Goal: Find specific page/section: Find specific page/section

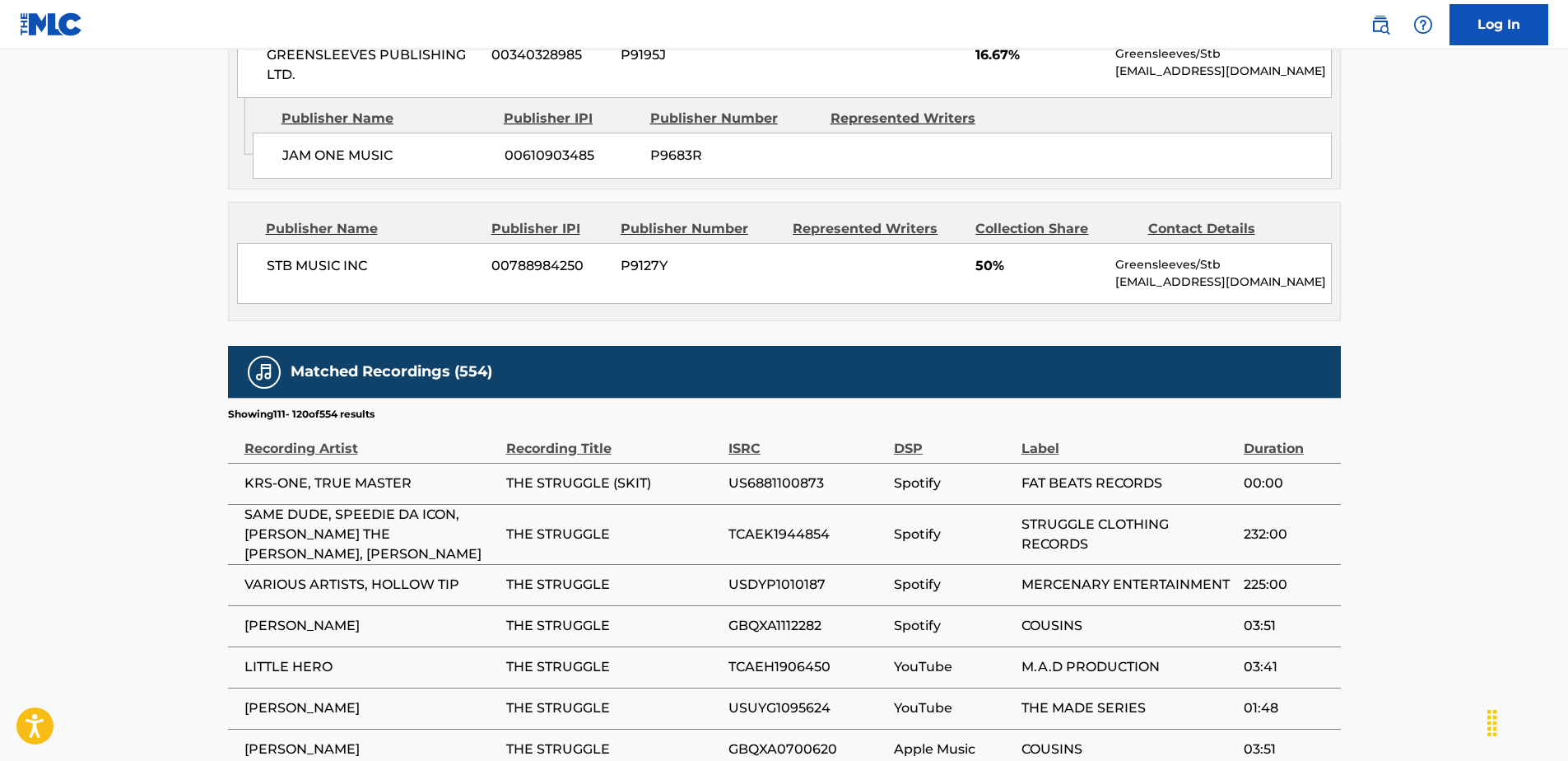
scroll to position [1200, 0]
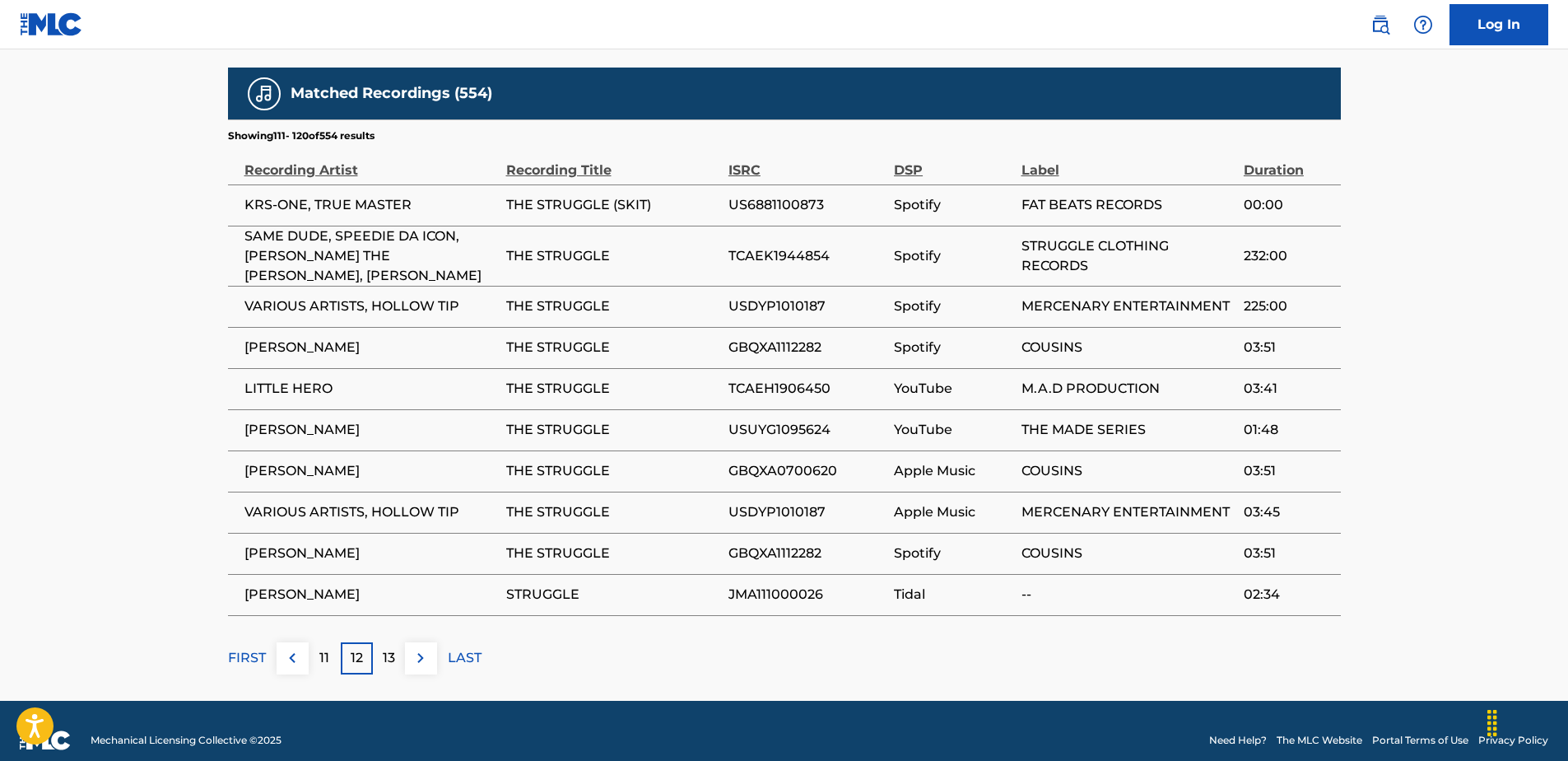
click at [284, 648] on img at bounding box center [292, 658] width 19 height 19
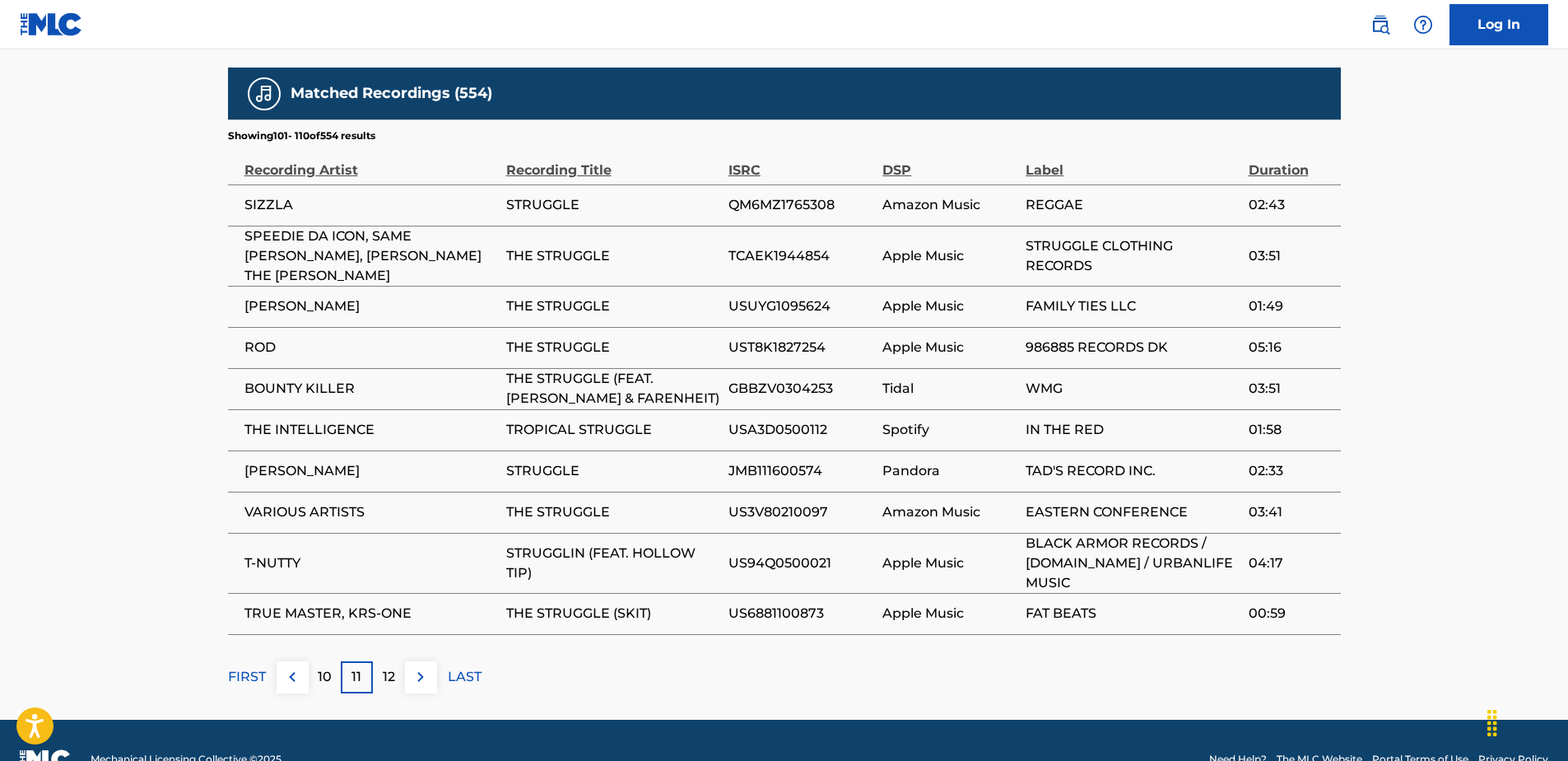
click at [278, 661] on button at bounding box center [292, 677] width 32 height 32
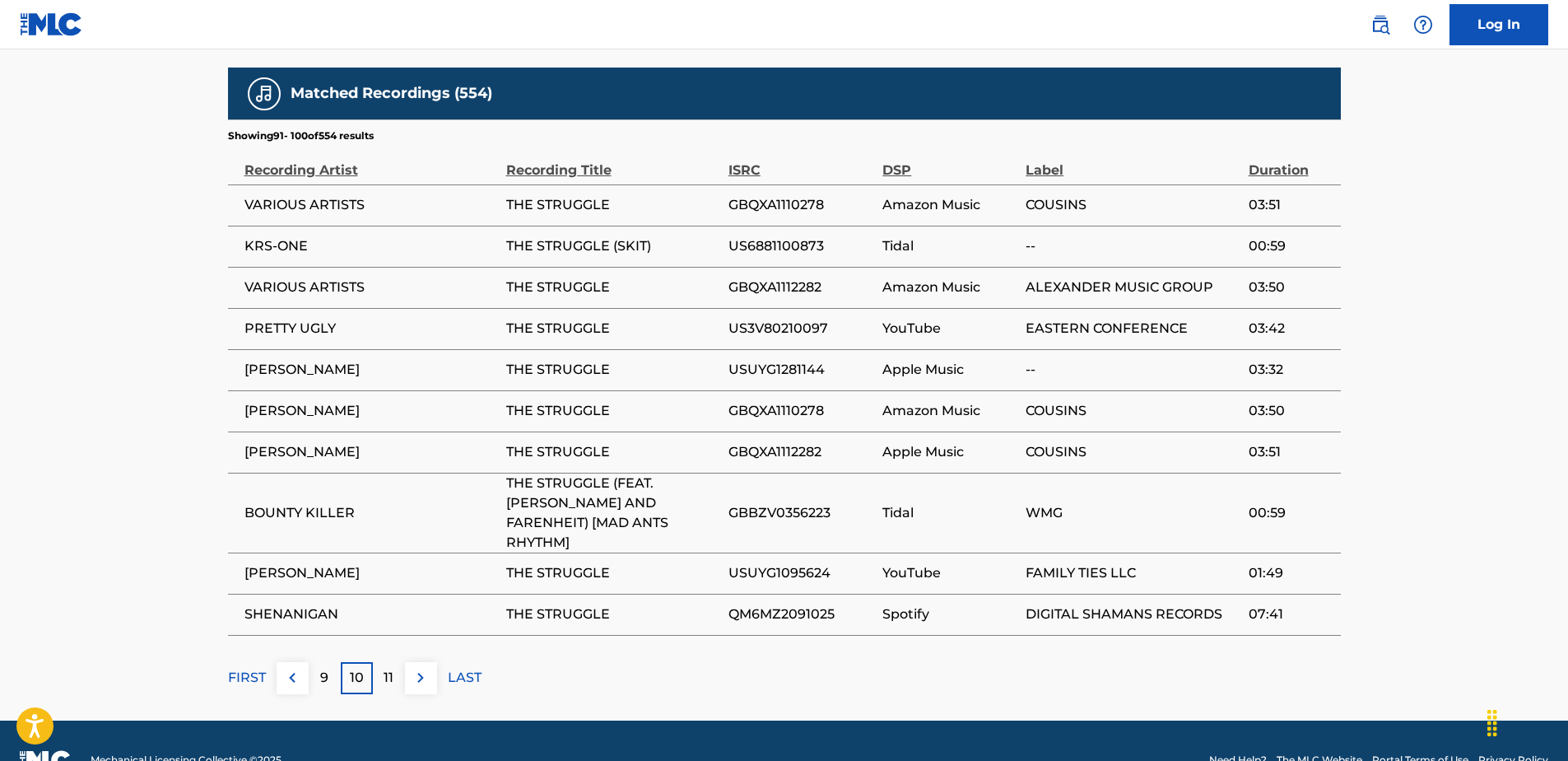
click at [278, 662] on button at bounding box center [292, 678] width 32 height 32
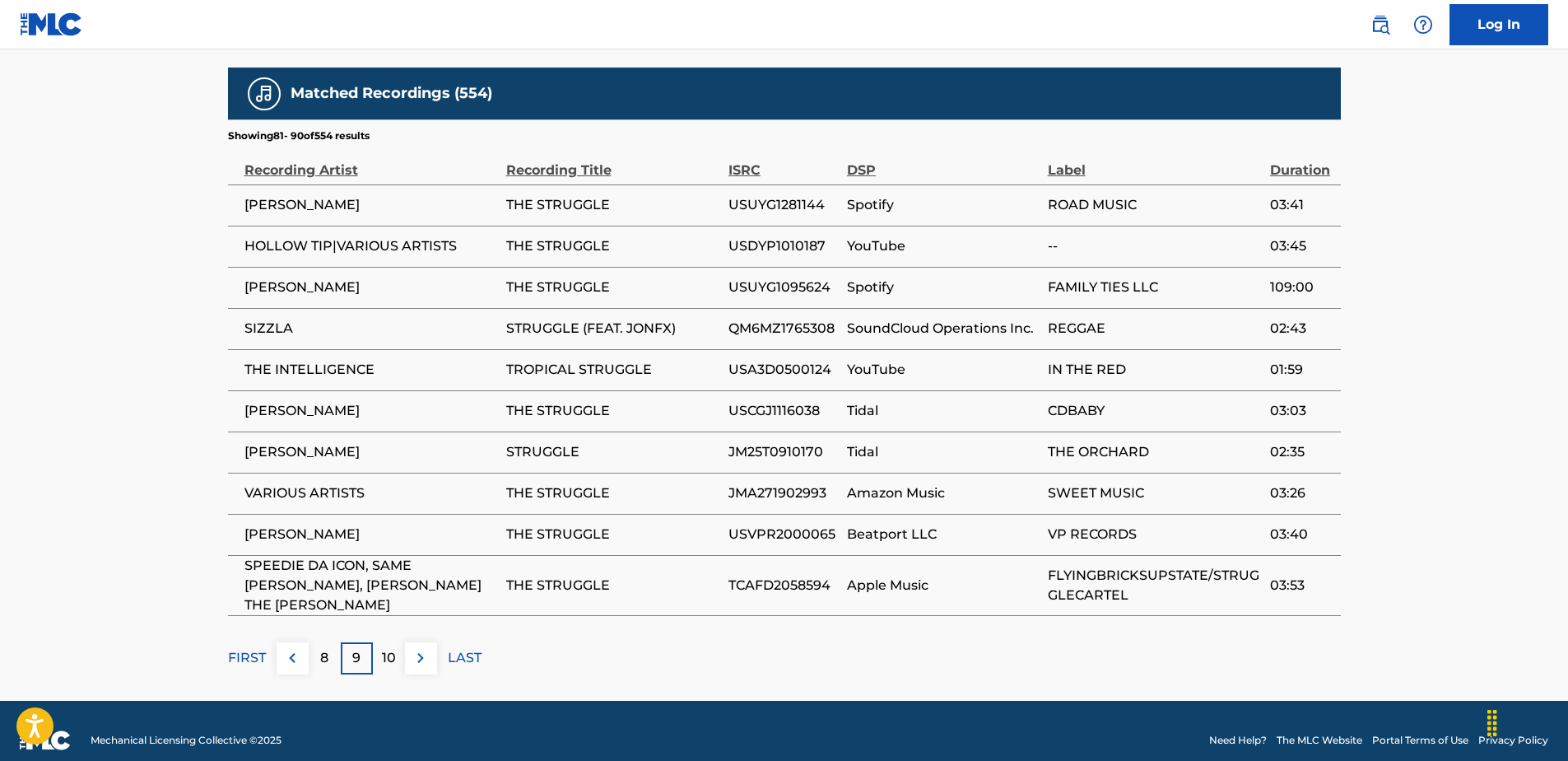
click at [280, 644] on button at bounding box center [292, 659] width 32 height 32
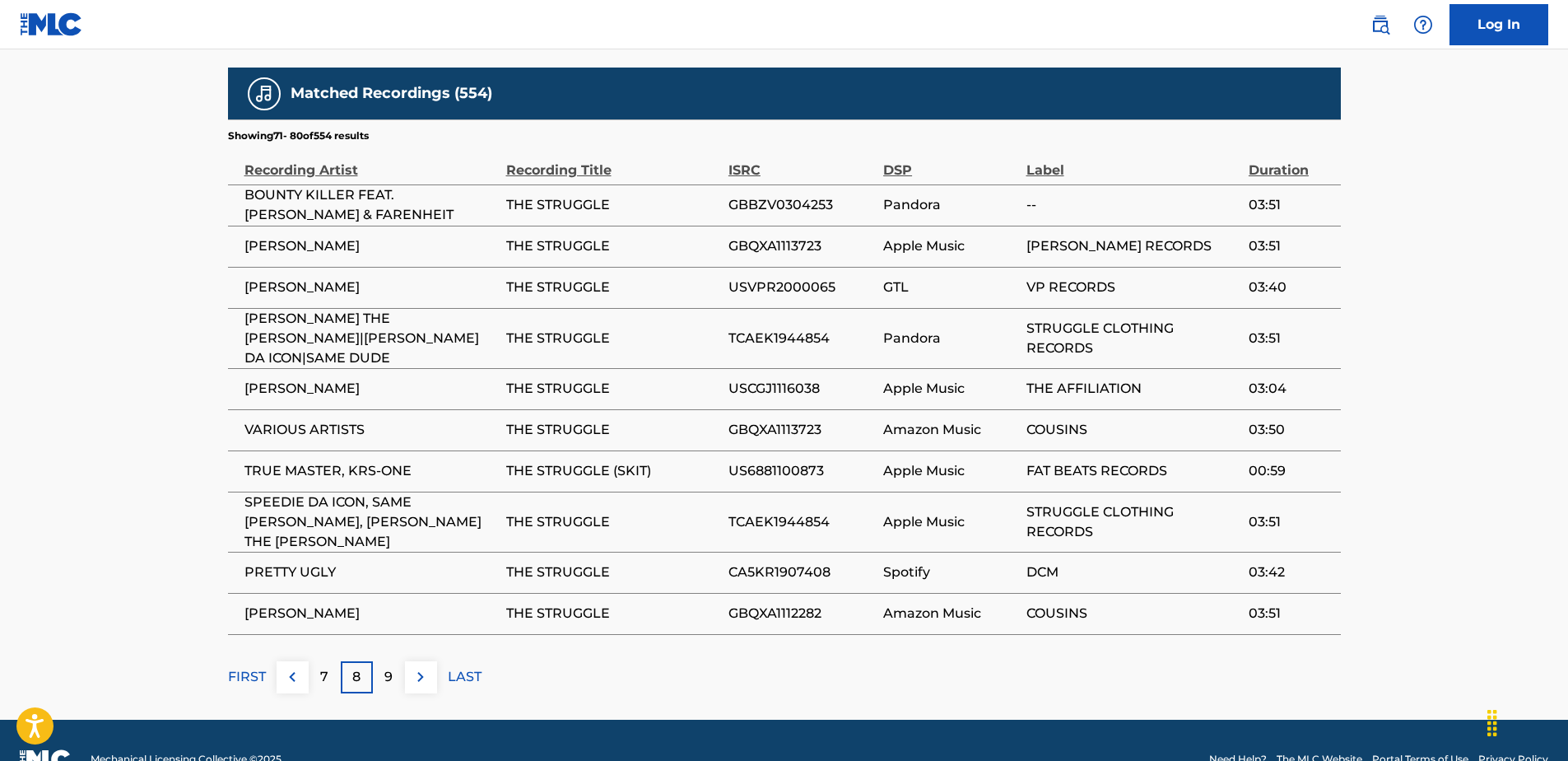
click at [280, 661] on button at bounding box center [292, 677] width 32 height 32
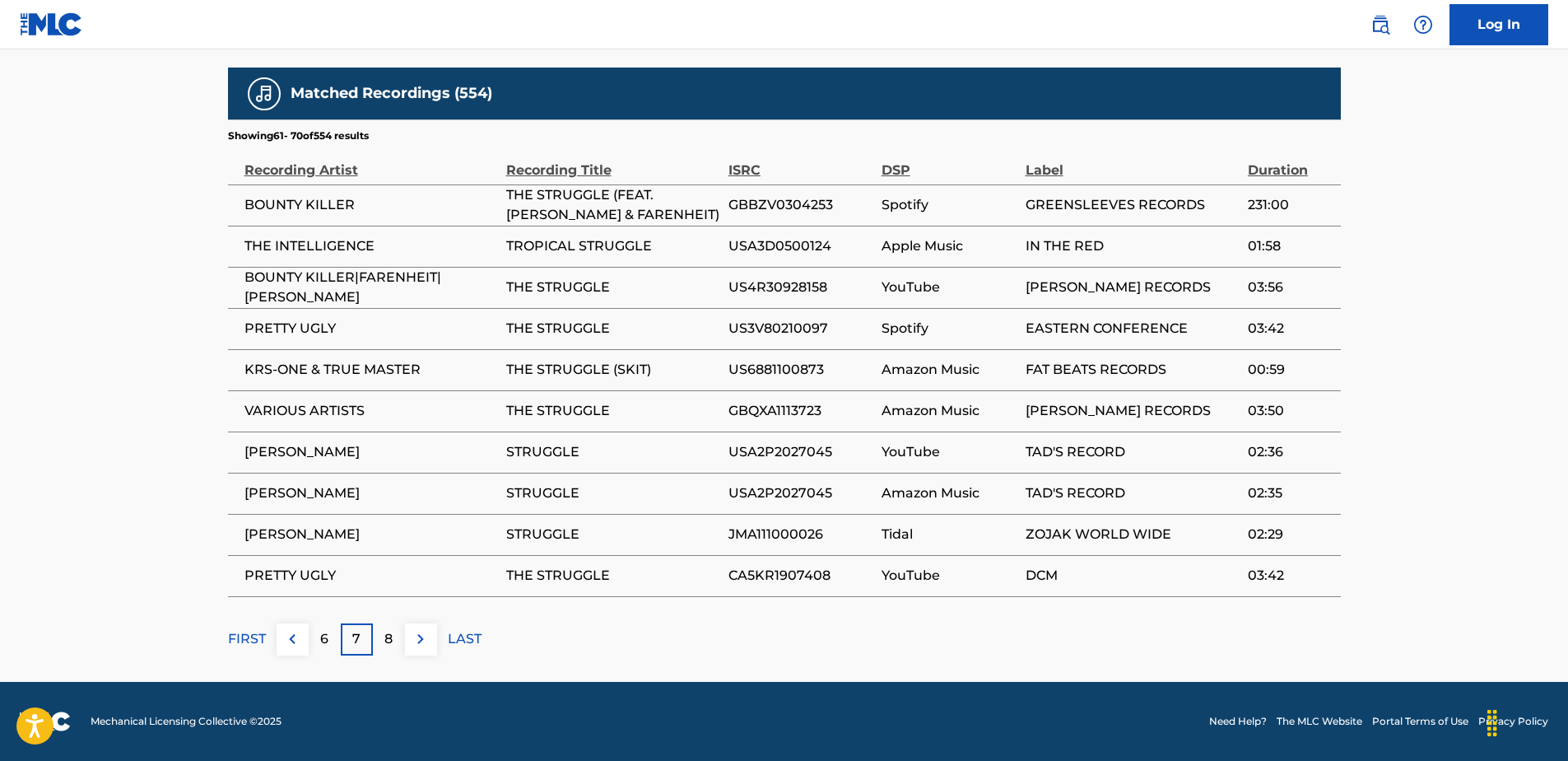
click at [280, 644] on button at bounding box center [292, 639] width 32 height 32
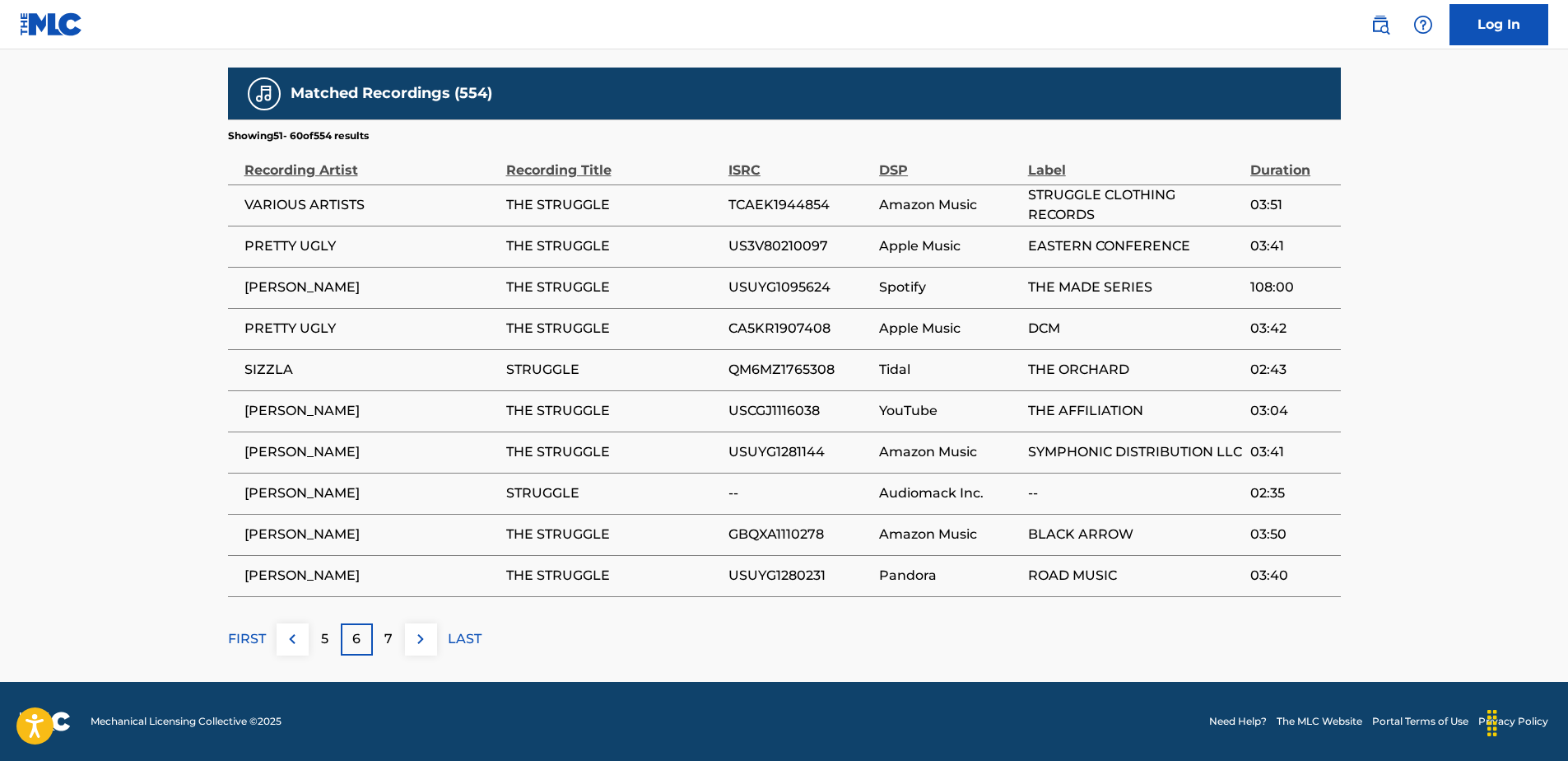
click at [280, 644] on button at bounding box center [292, 639] width 32 height 32
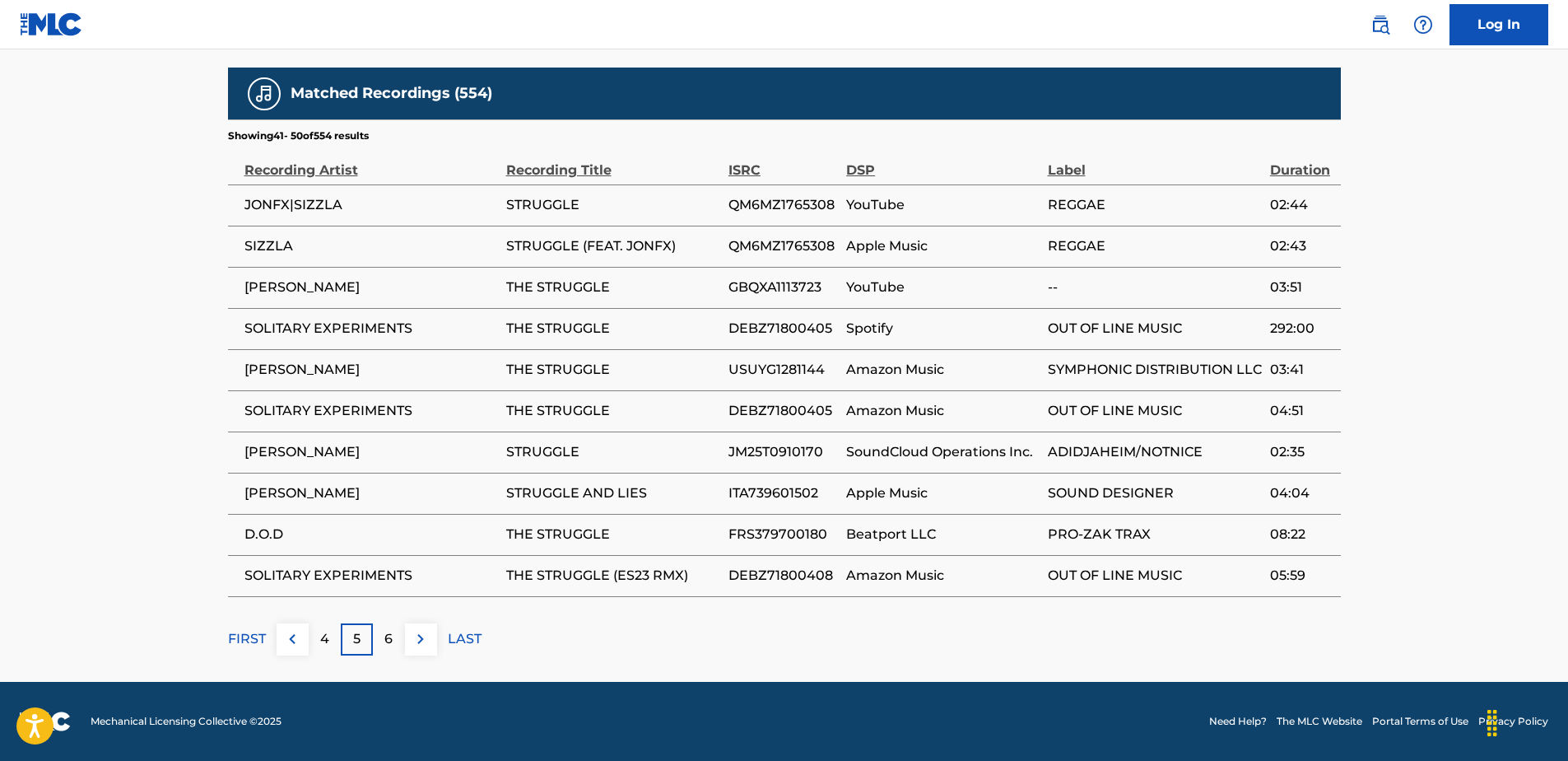
click at [280, 644] on button at bounding box center [292, 639] width 32 height 32
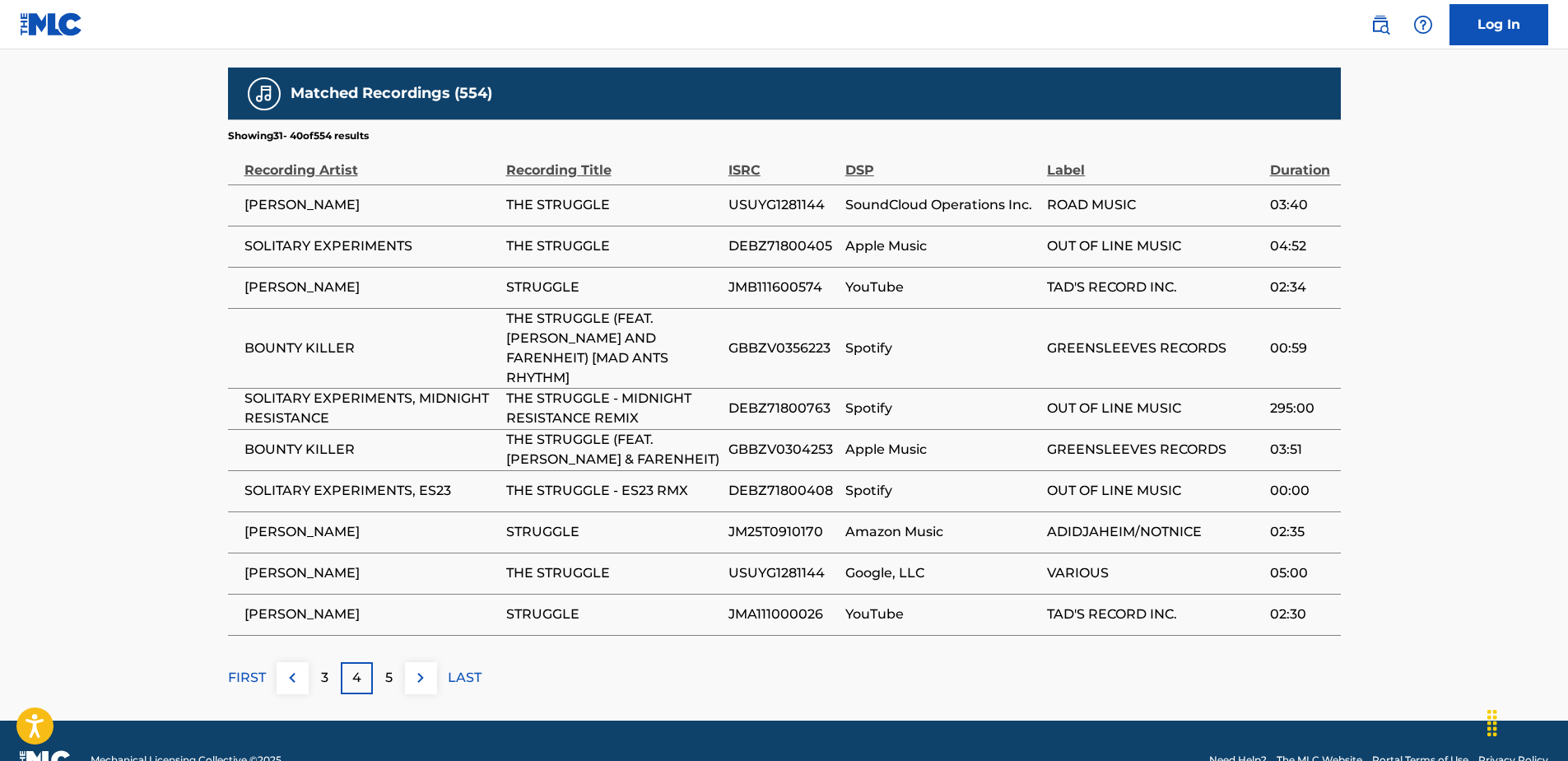
click at [280, 662] on button at bounding box center [292, 678] width 32 height 32
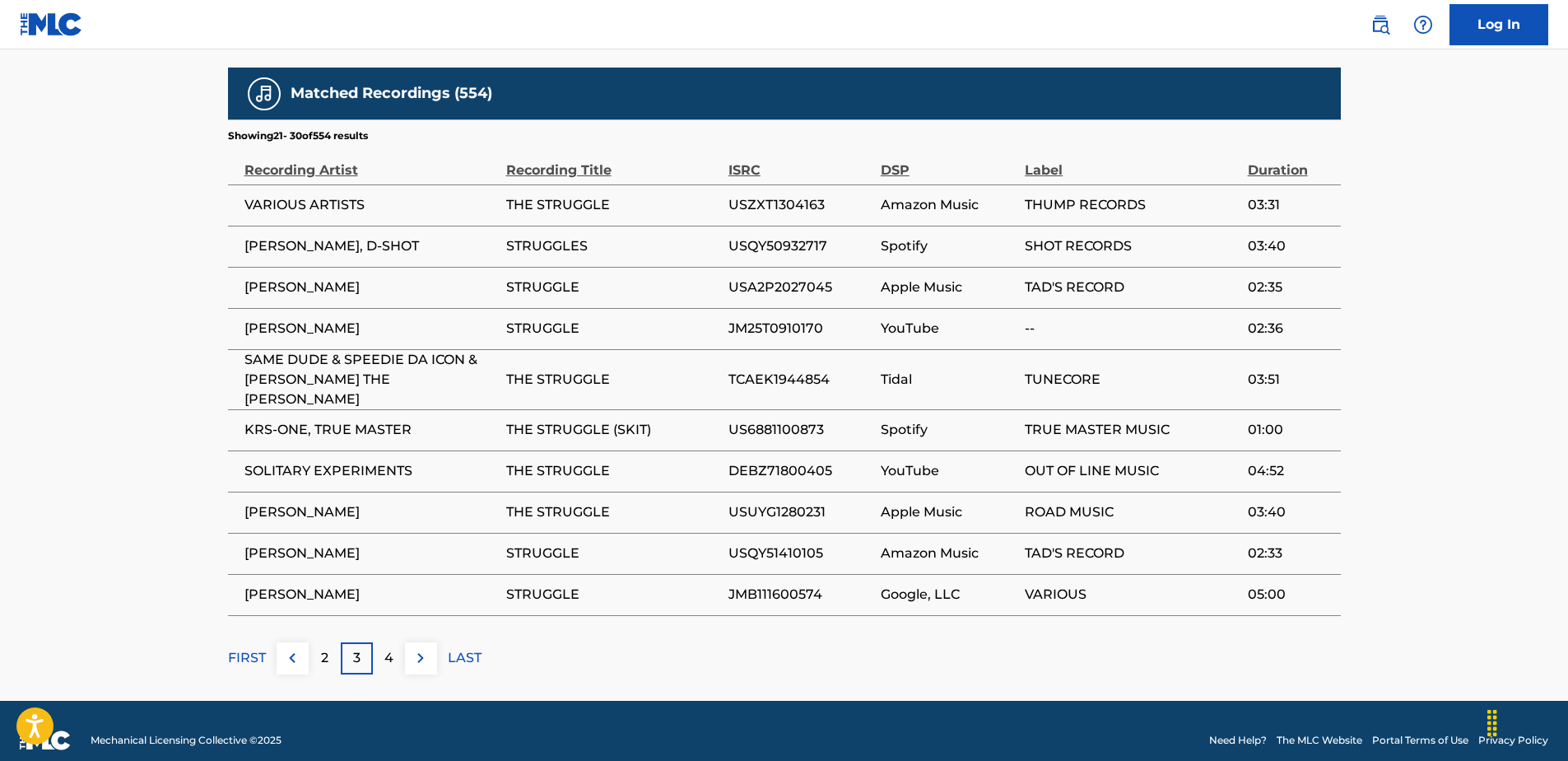
click at [280, 644] on button at bounding box center [292, 659] width 32 height 32
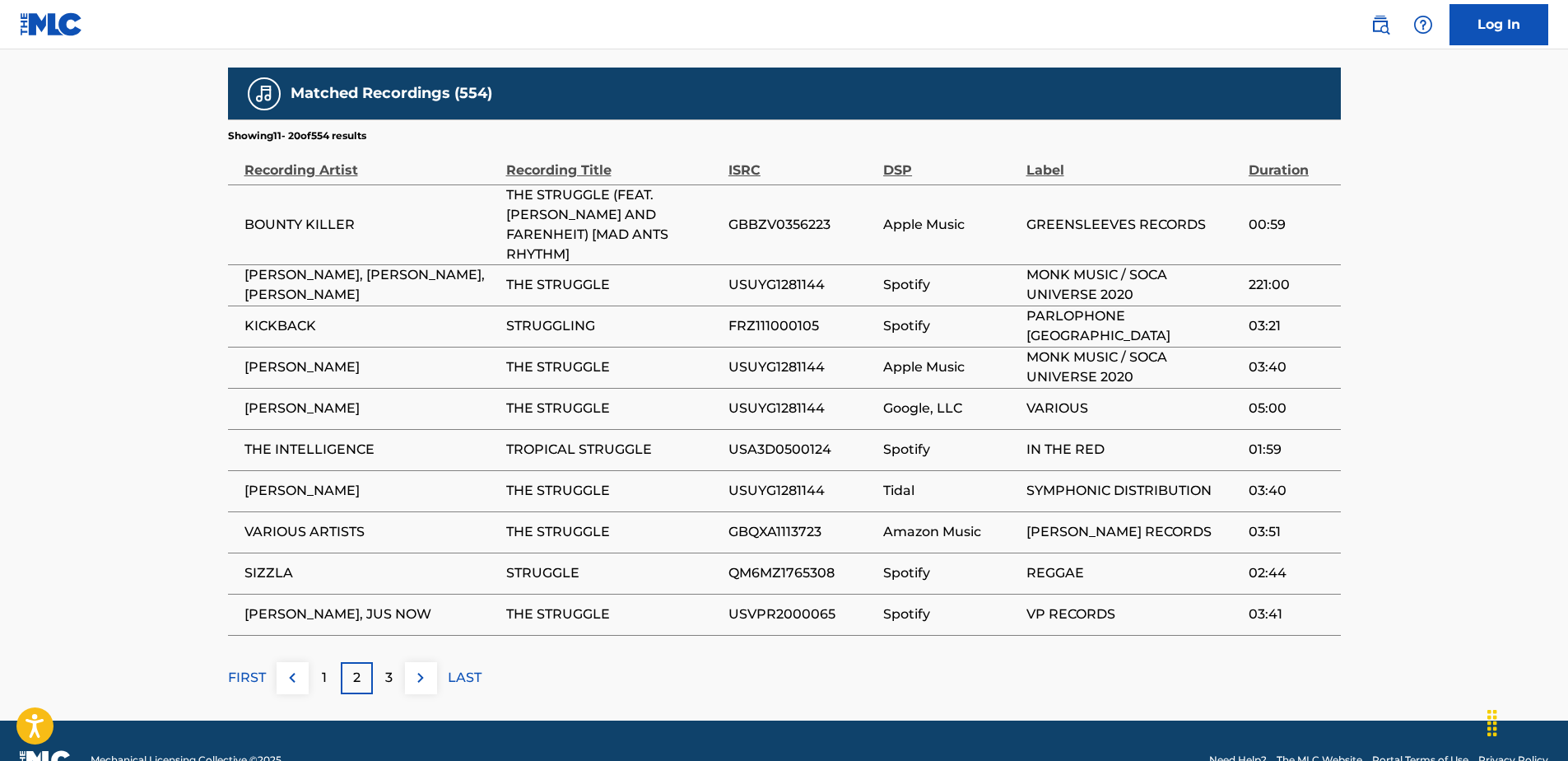
click at [314, 662] on div "1" at bounding box center [325, 678] width 32 height 32
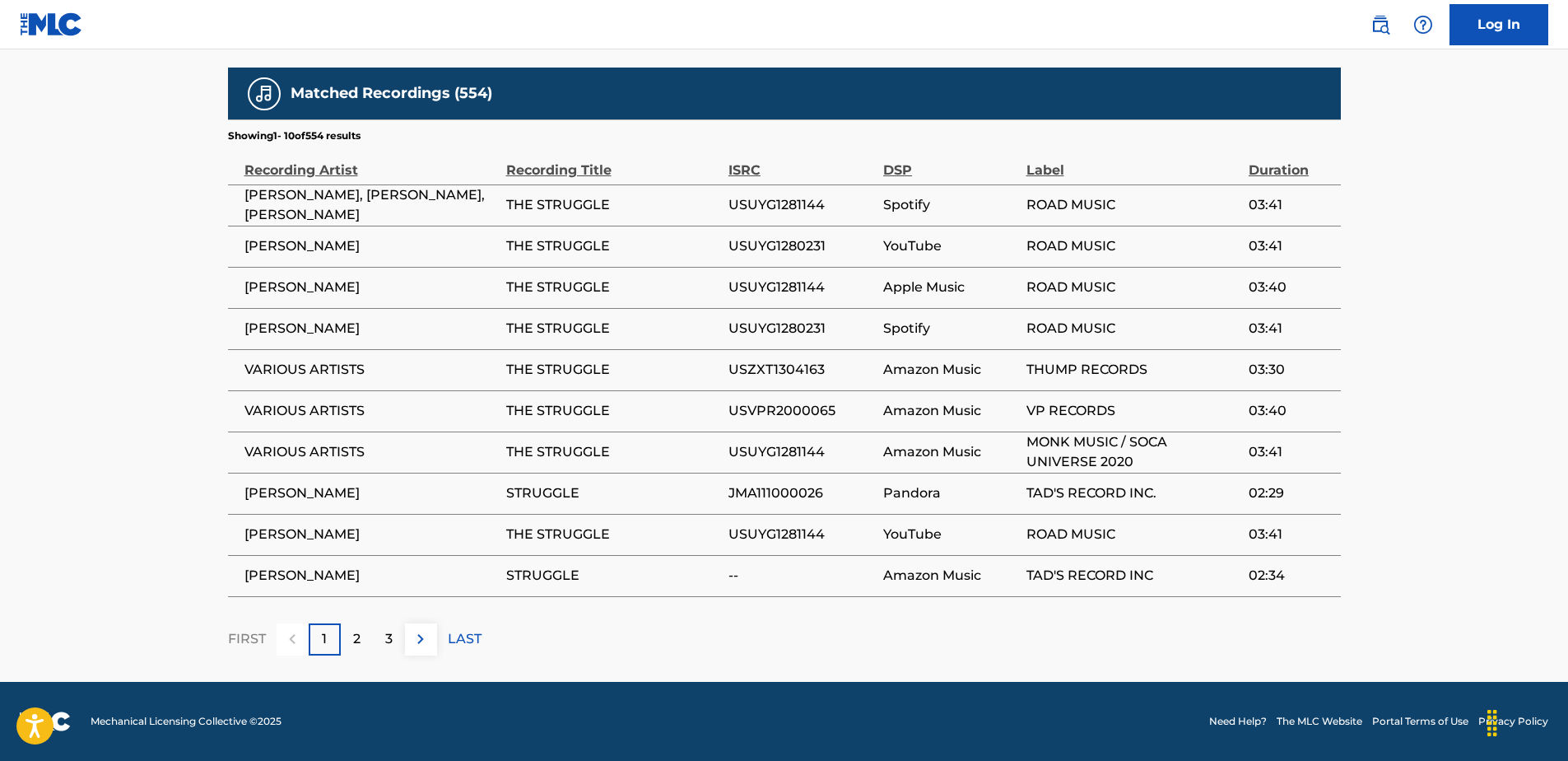
click at [367, 642] on div "2" at bounding box center [356, 639] width 32 height 32
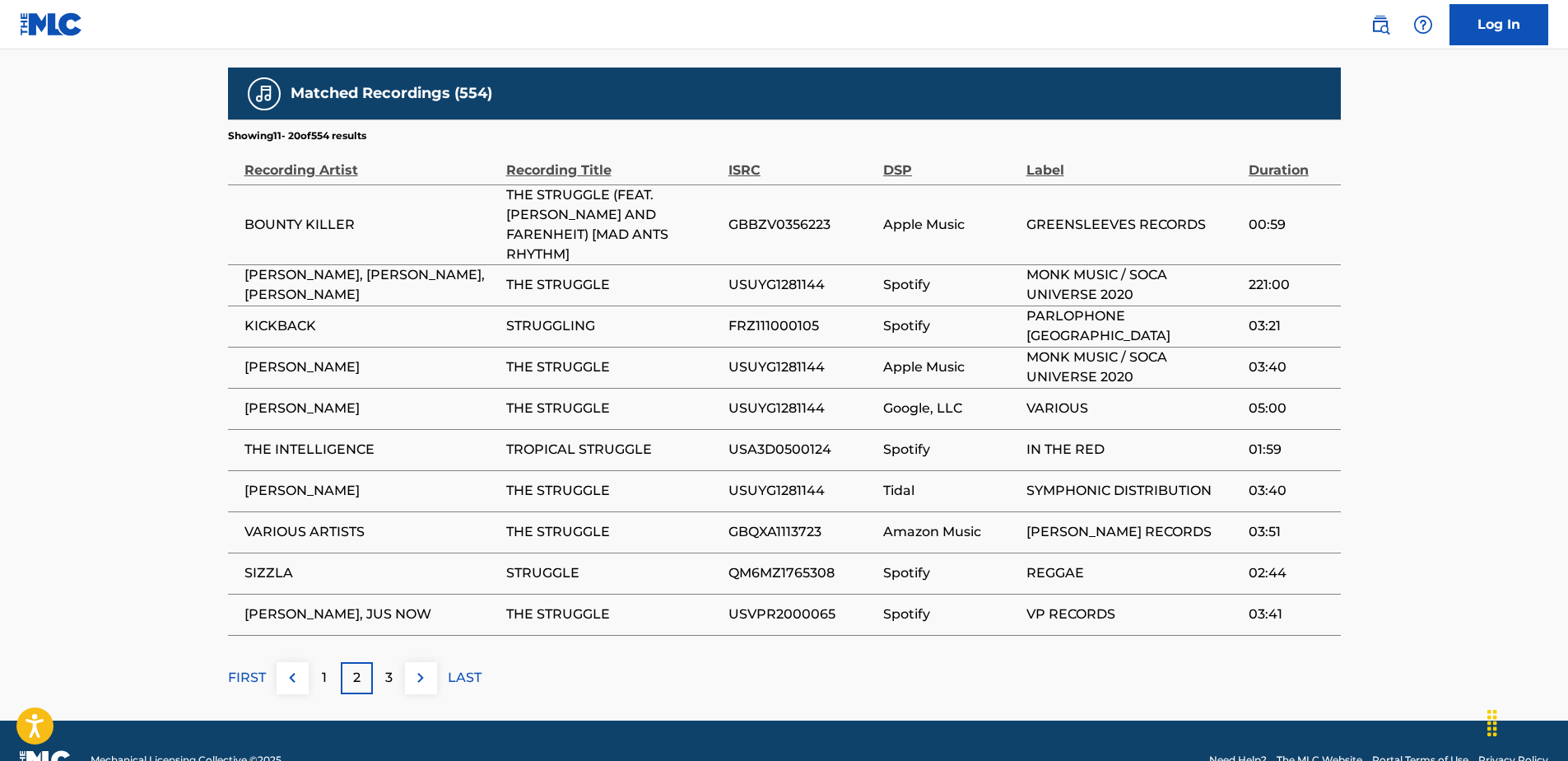
click at [400, 662] on div "3" at bounding box center [389, 678] width 32 height 32
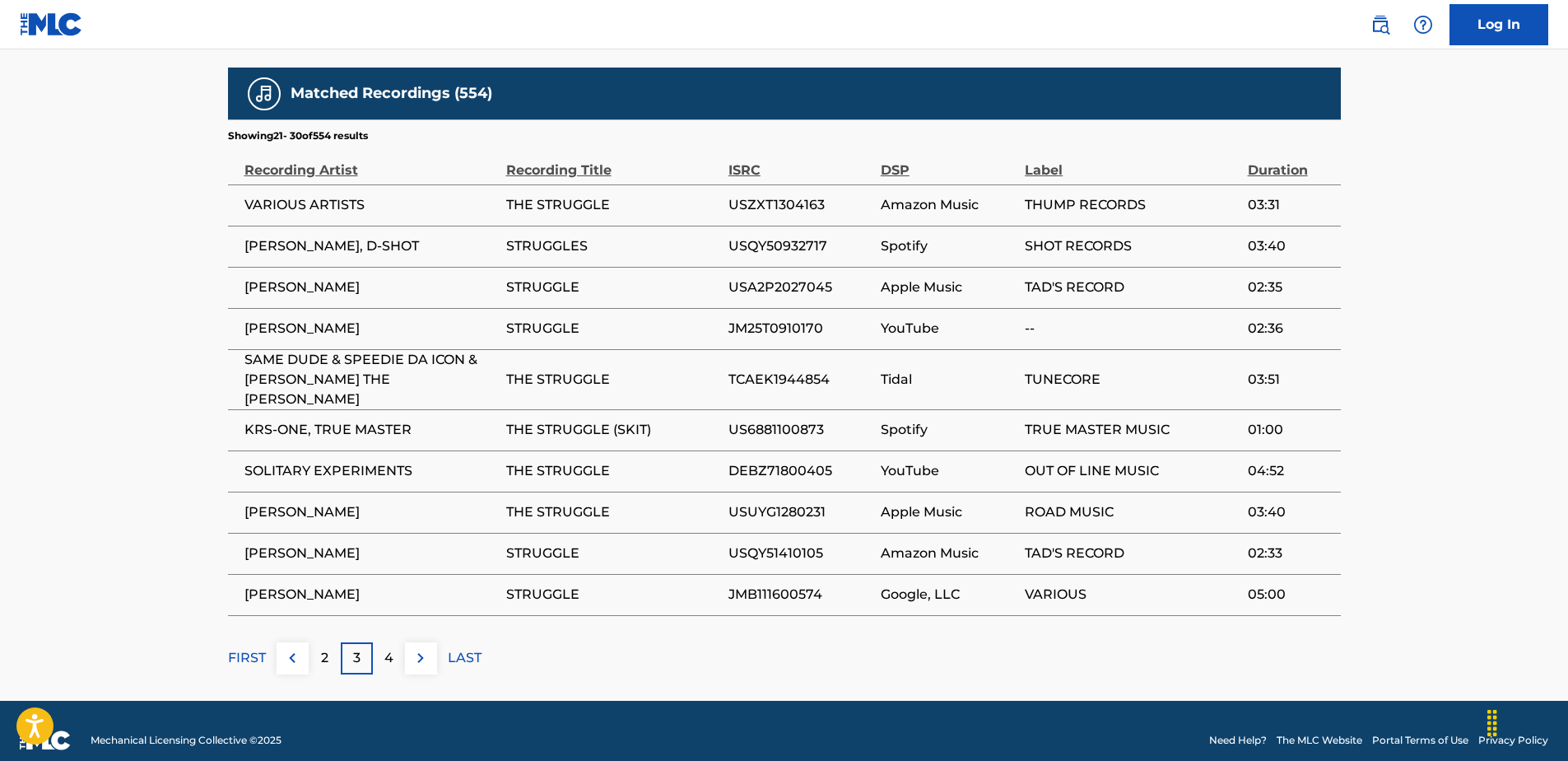
click at [386, 648] on p "4" at bounding box center [389, 658] width 9 height 19
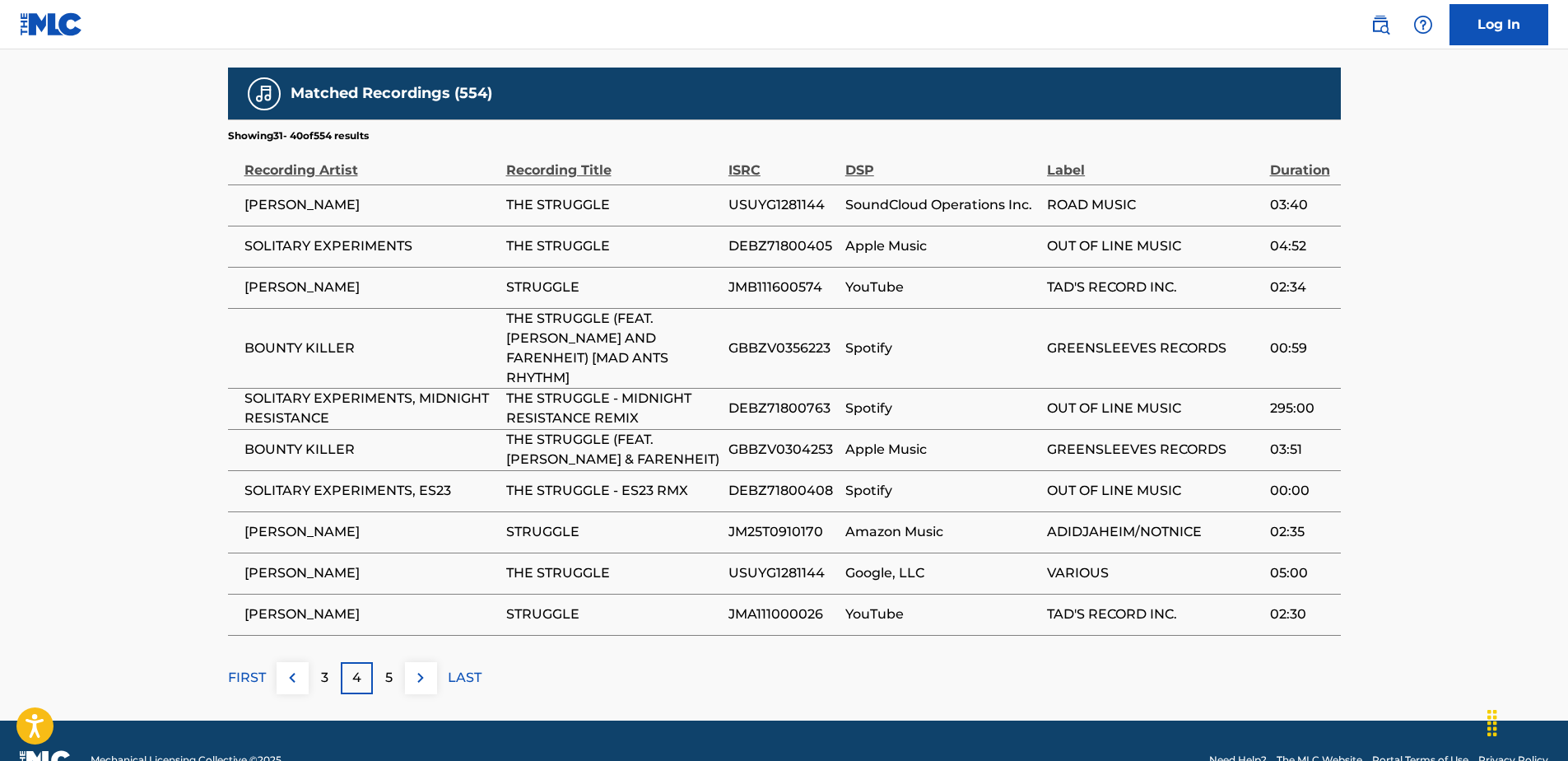
click at [383, 662] on div "5" at bounding box center [389, 678] width 32 height 32
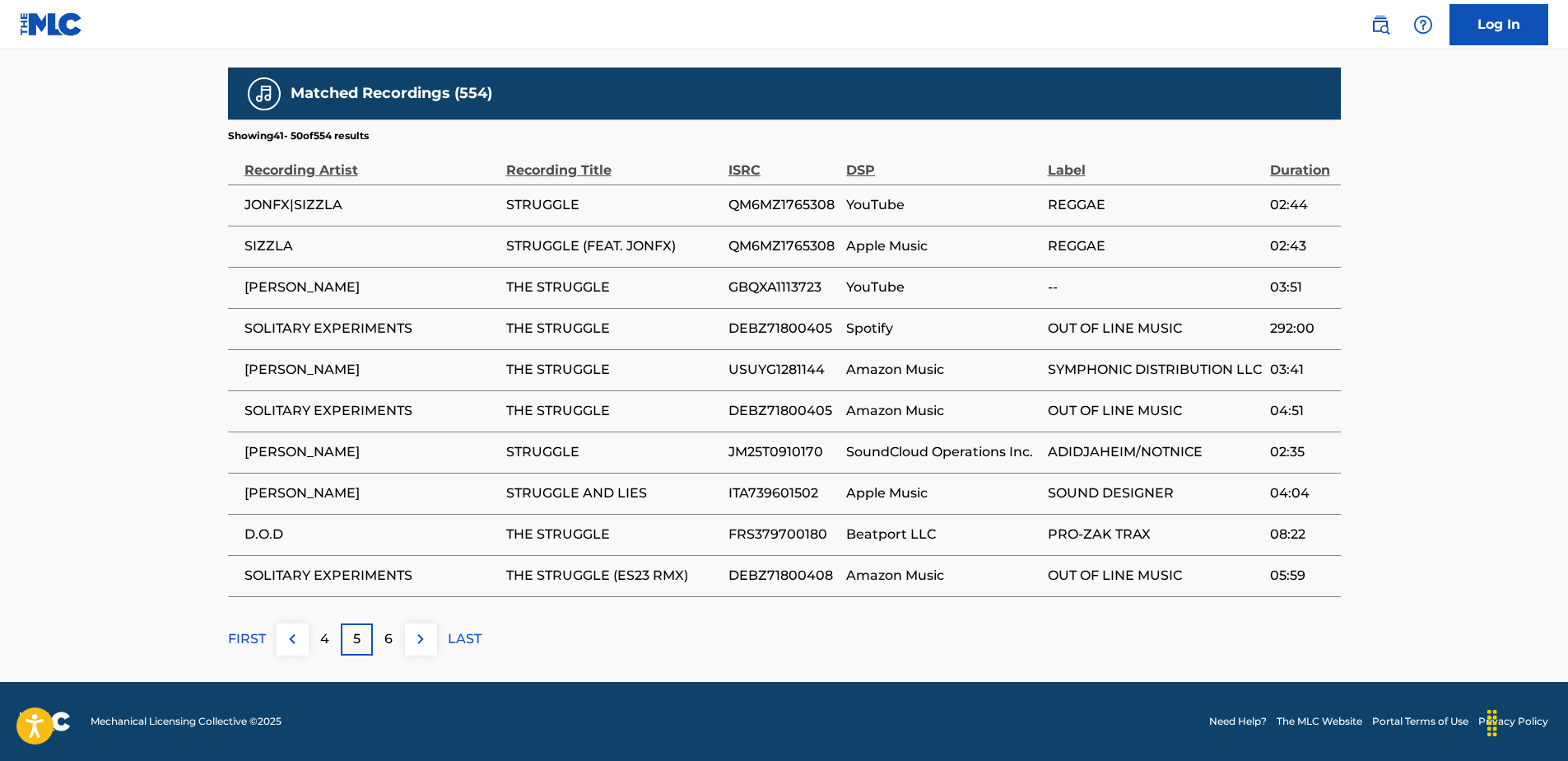
click at [389, 637] on p "6" at bounding box center [388, 639] width 8 height 19
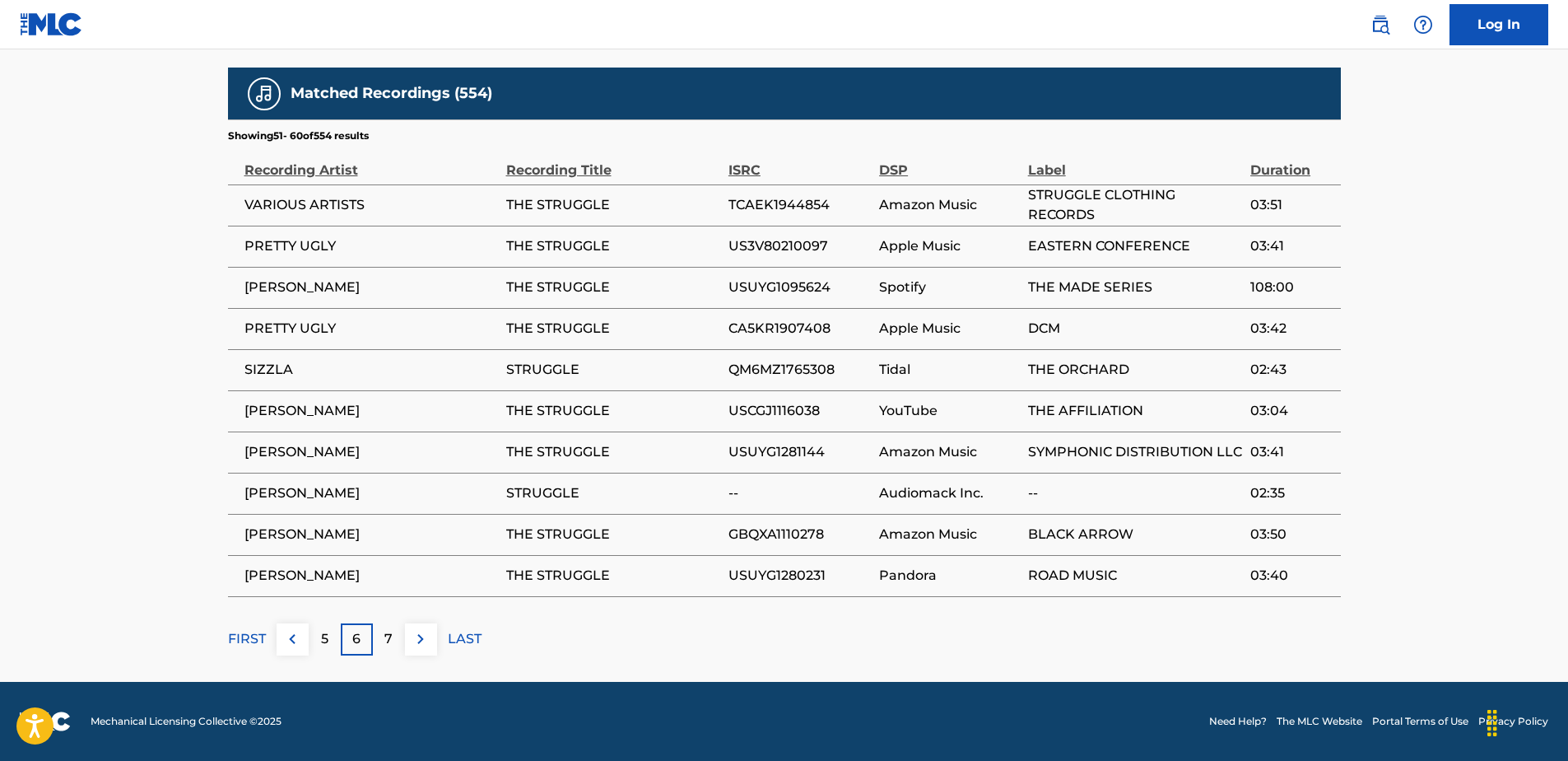
click at [389, 637] on p "7" at bounding box center [388, 639] width 8 height 19
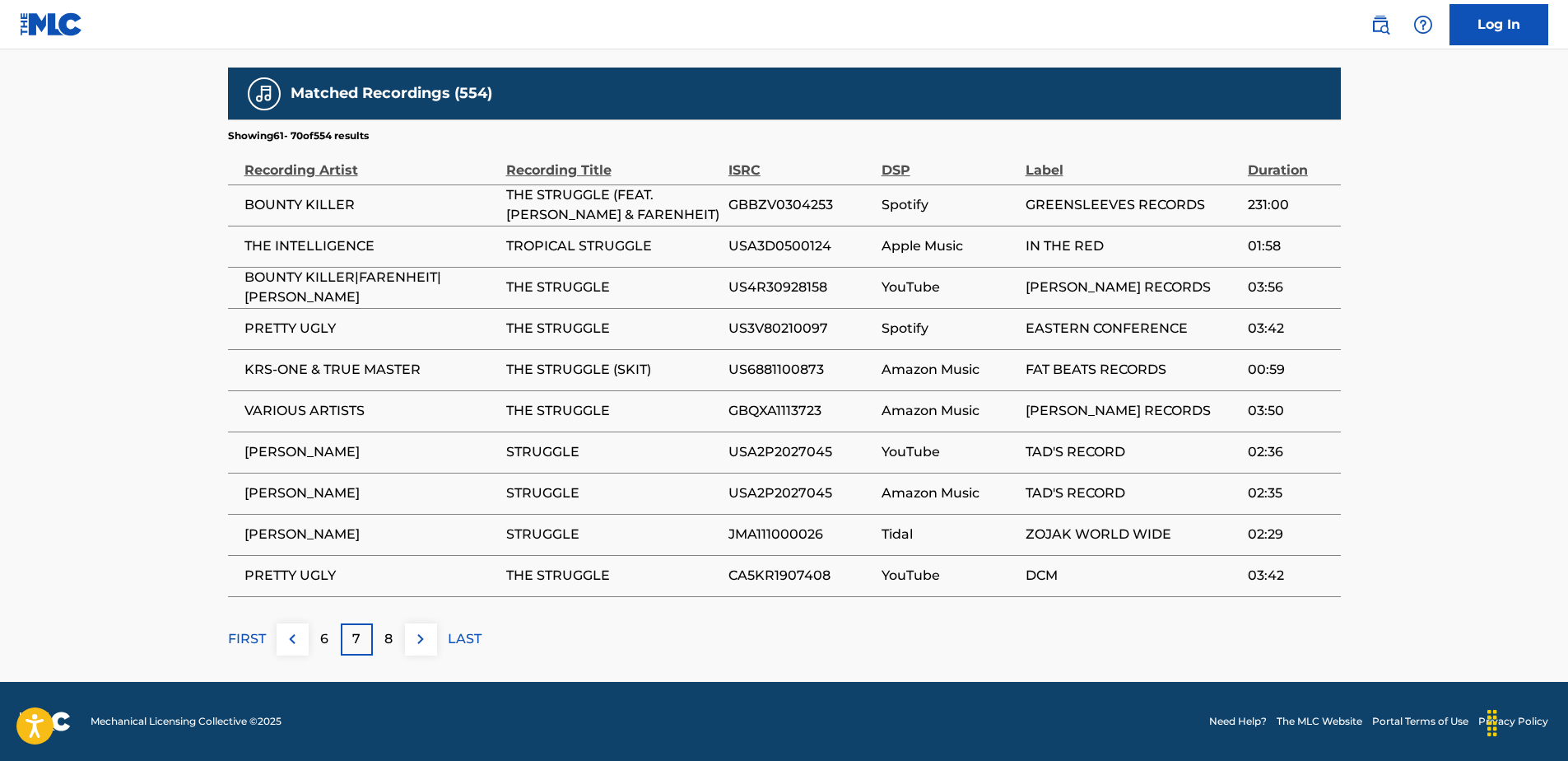
click at [391, 636] on p "8" at bounding box center [388, 639] width 8 height 19
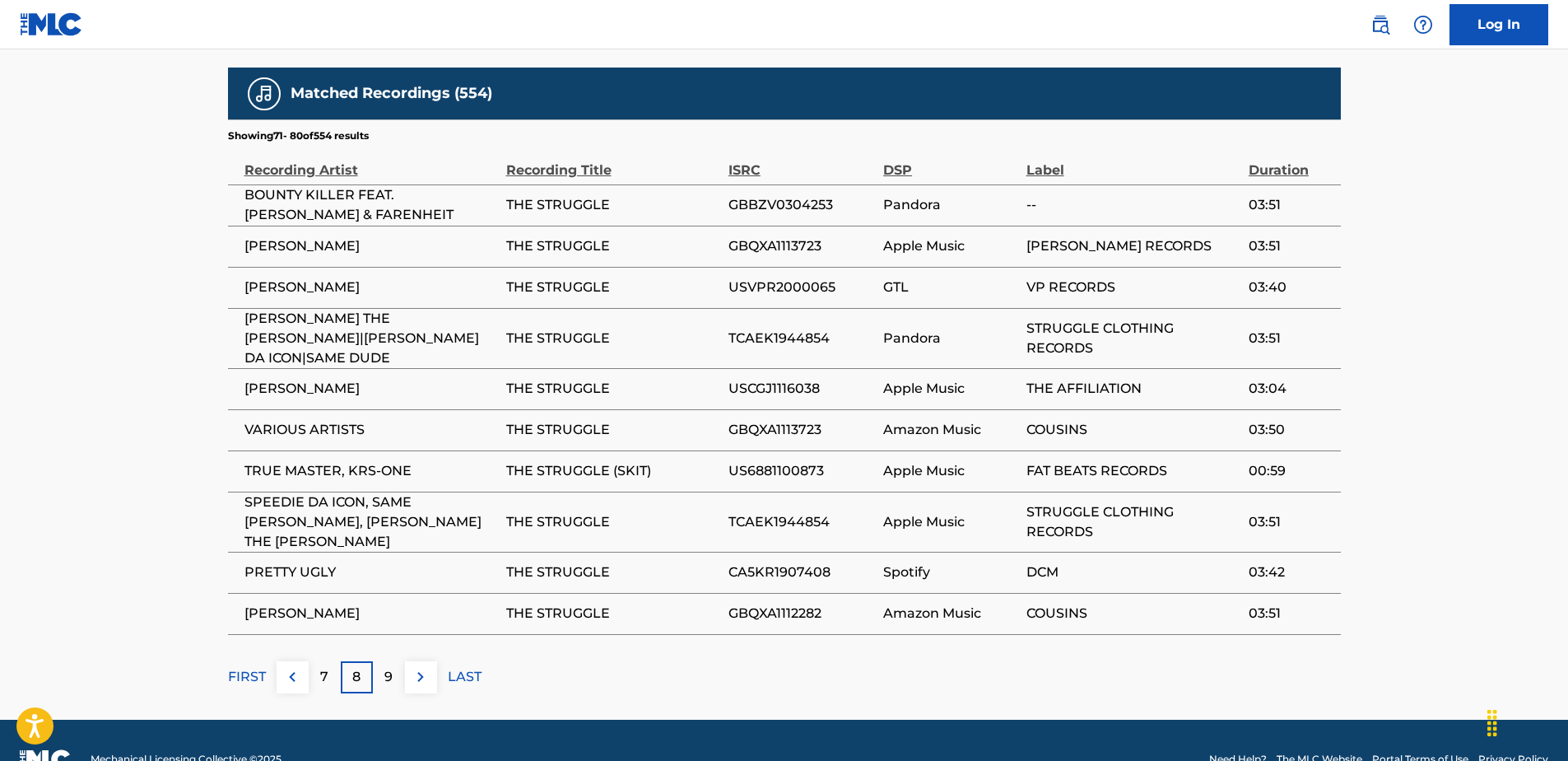
click at [394, 661] on div "9" at bounding box center [389, 677] width 32 height 32
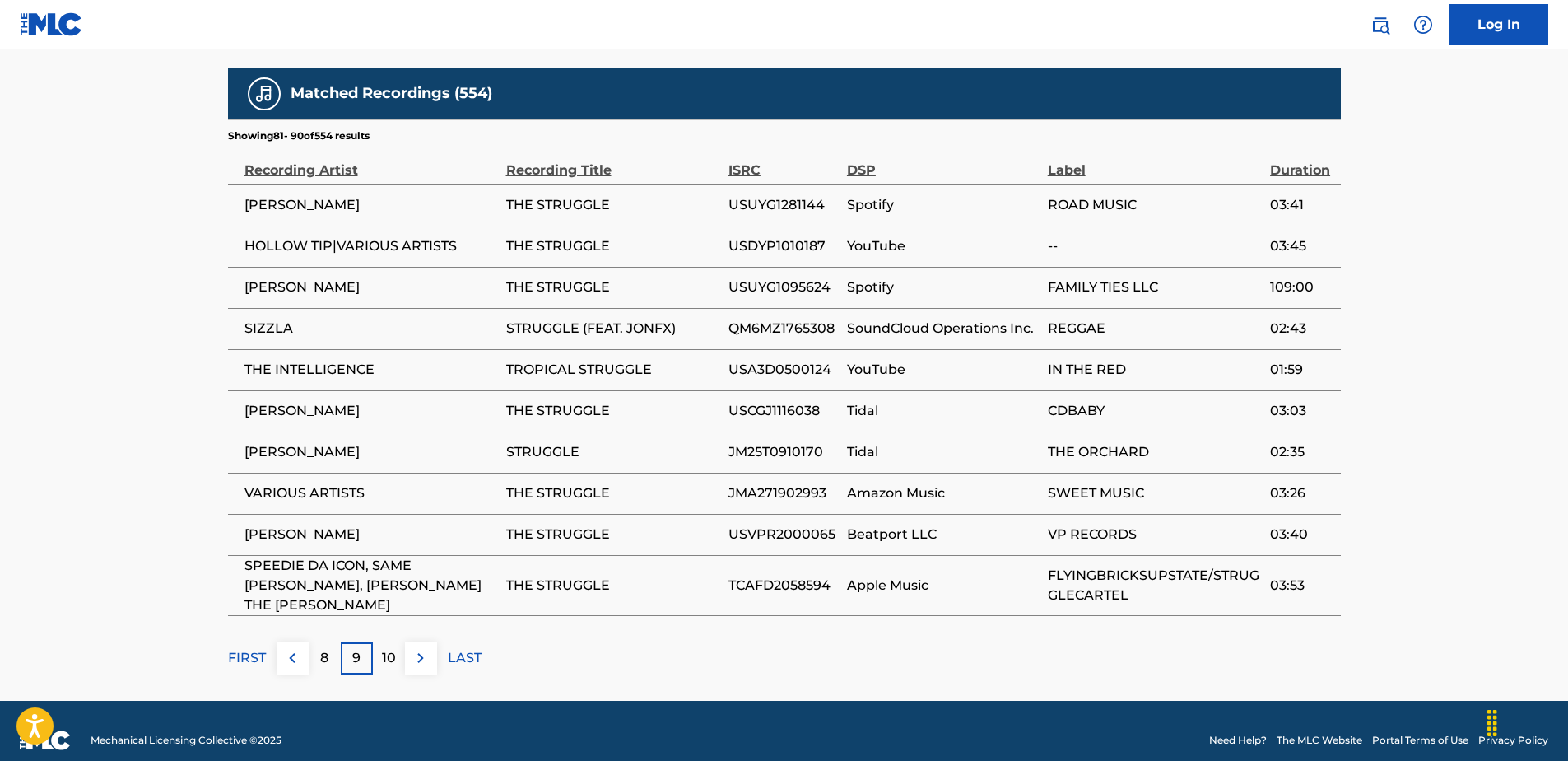
click at [393, 648] on p "10" at bounding box center [389, 658] width 14 height 19
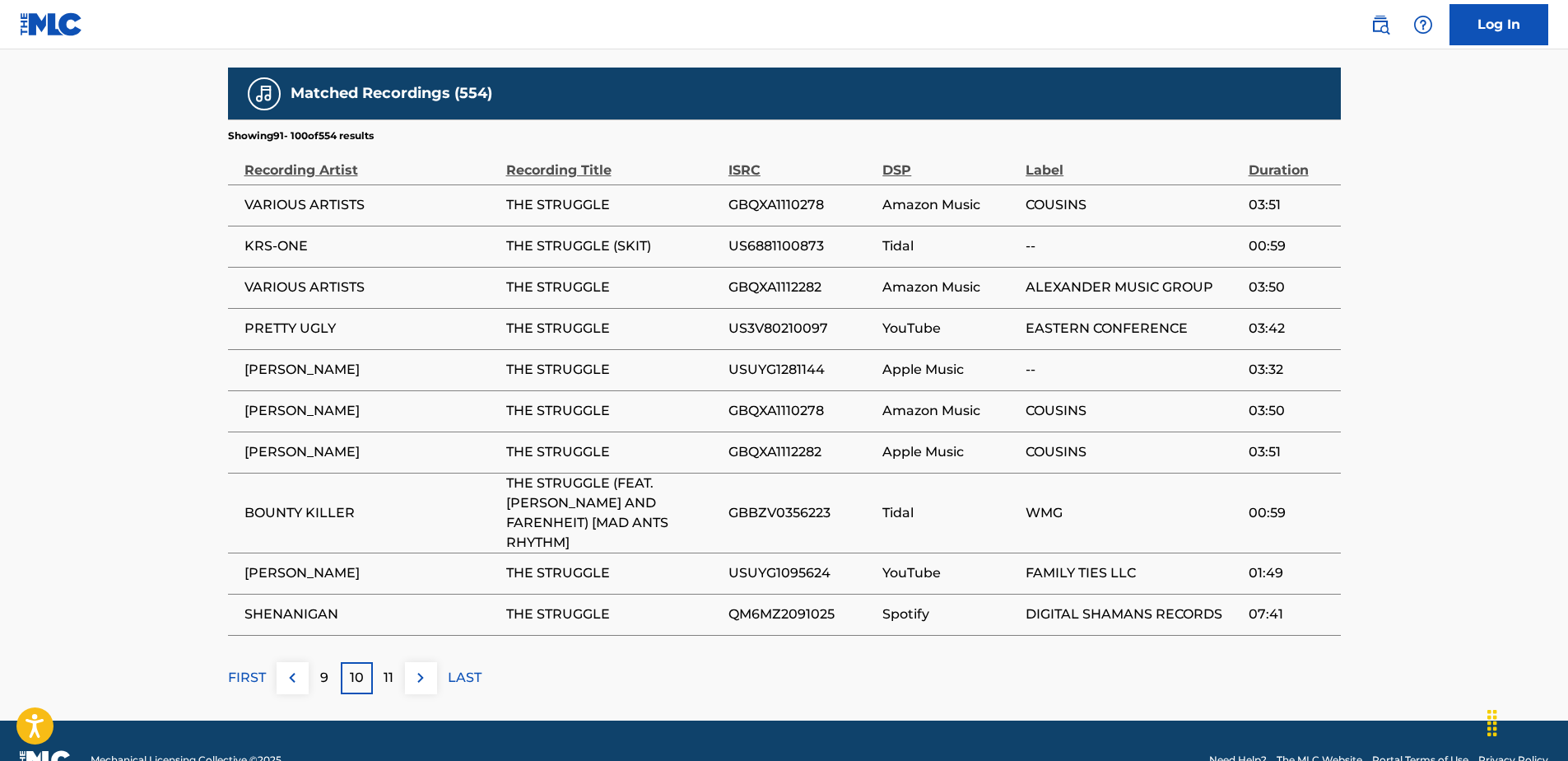
click at [390, 668] on p "11" at bounding box center [388, 678] width 10 height 19
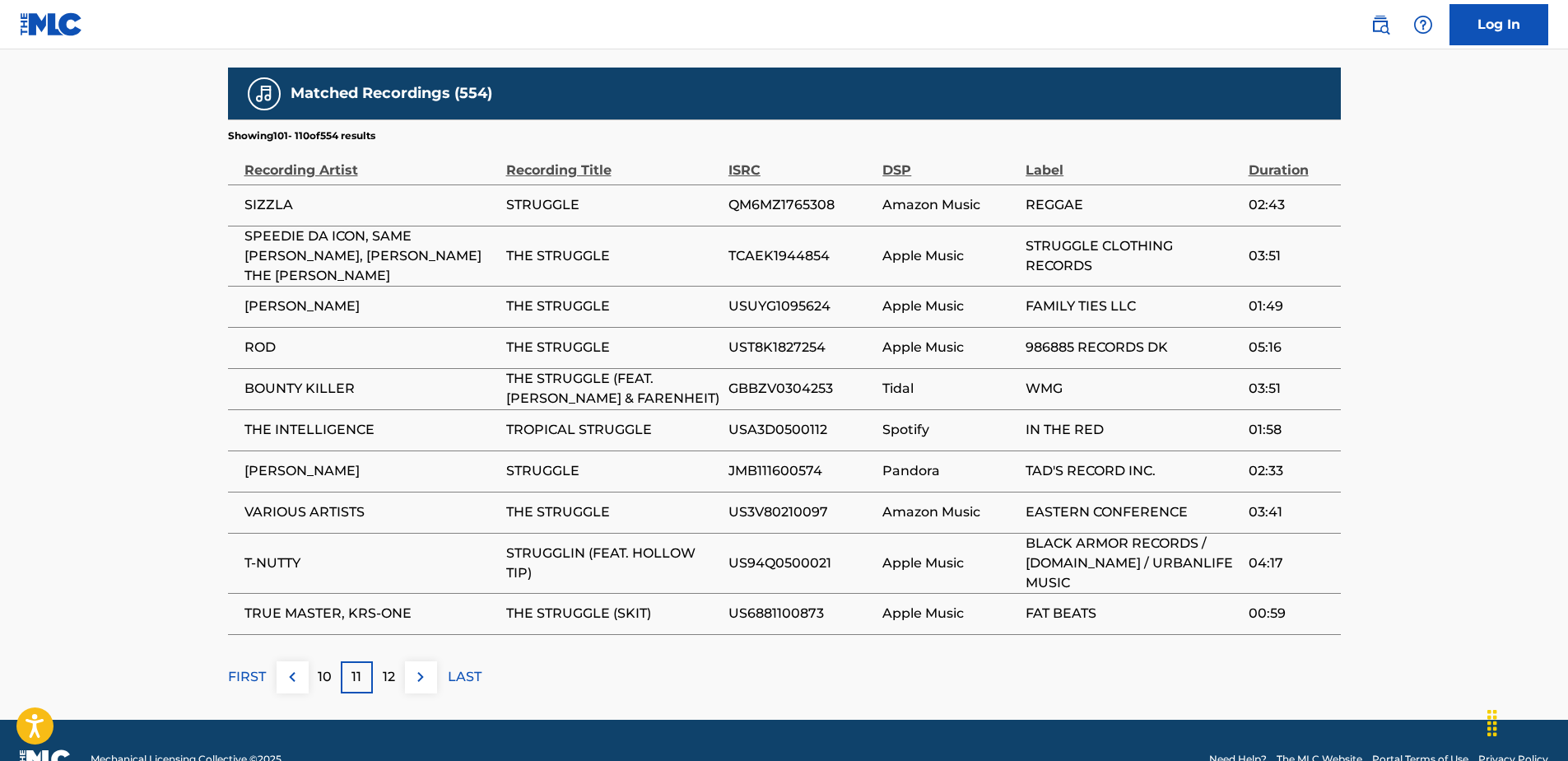
click at [390, 667] on p "12" at bounding box center [389, 677] width 12 height 19
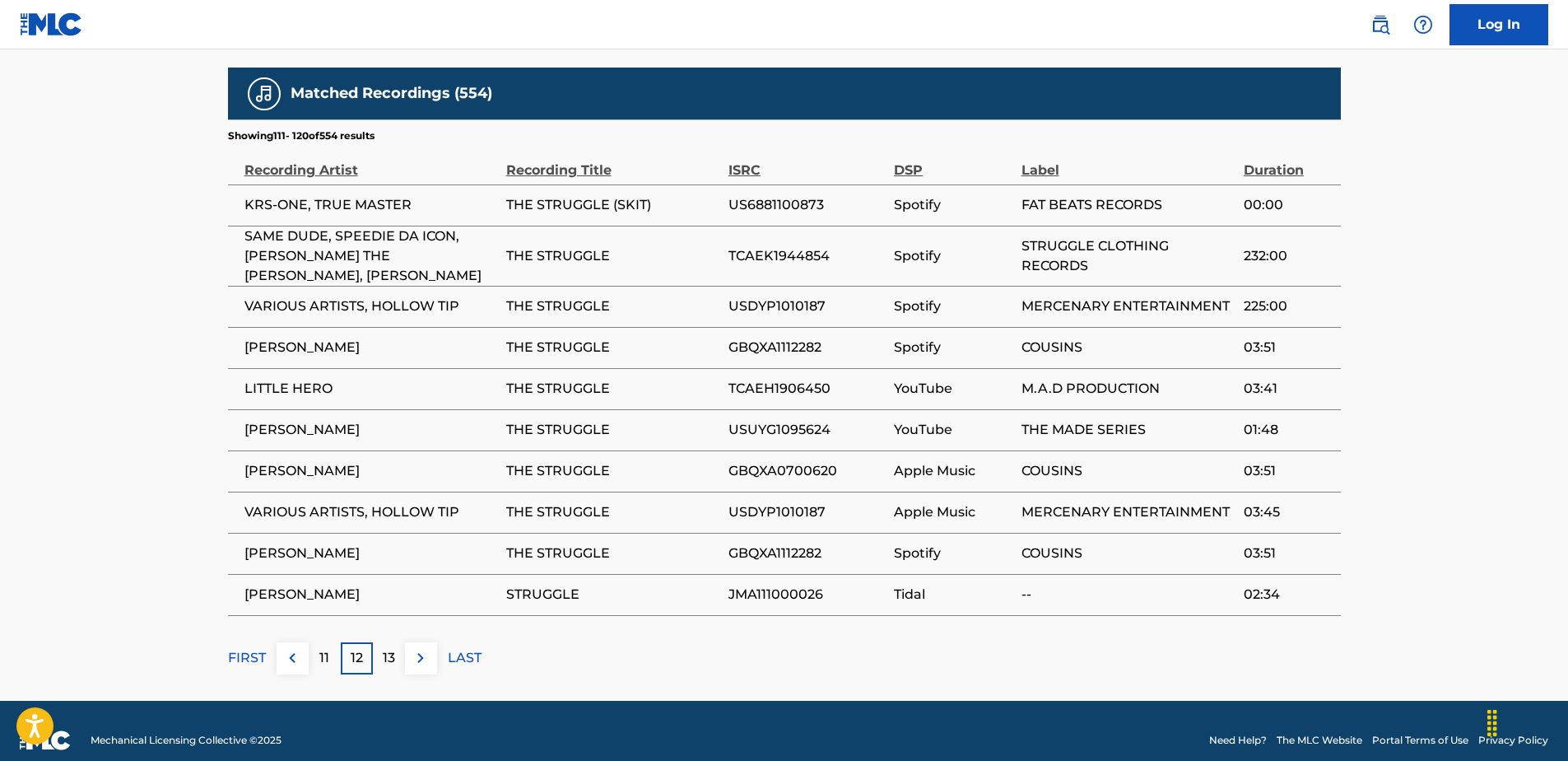
click at [392, 652] on div "13" at bounding box center [389, 659] width 32 height 32
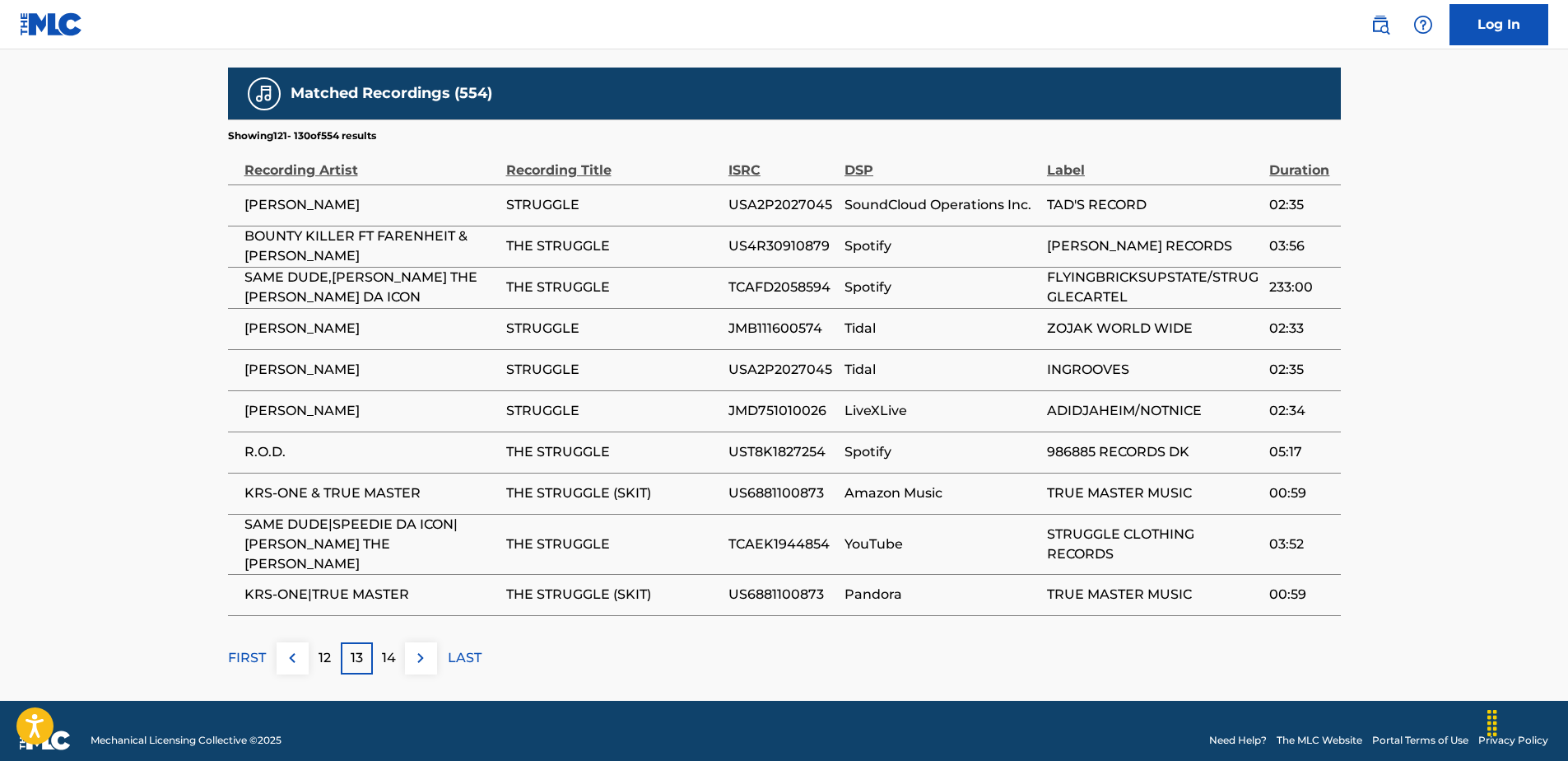
click at [392, 652] on div "14" at bounding box center [389, 659] width 32 height 32
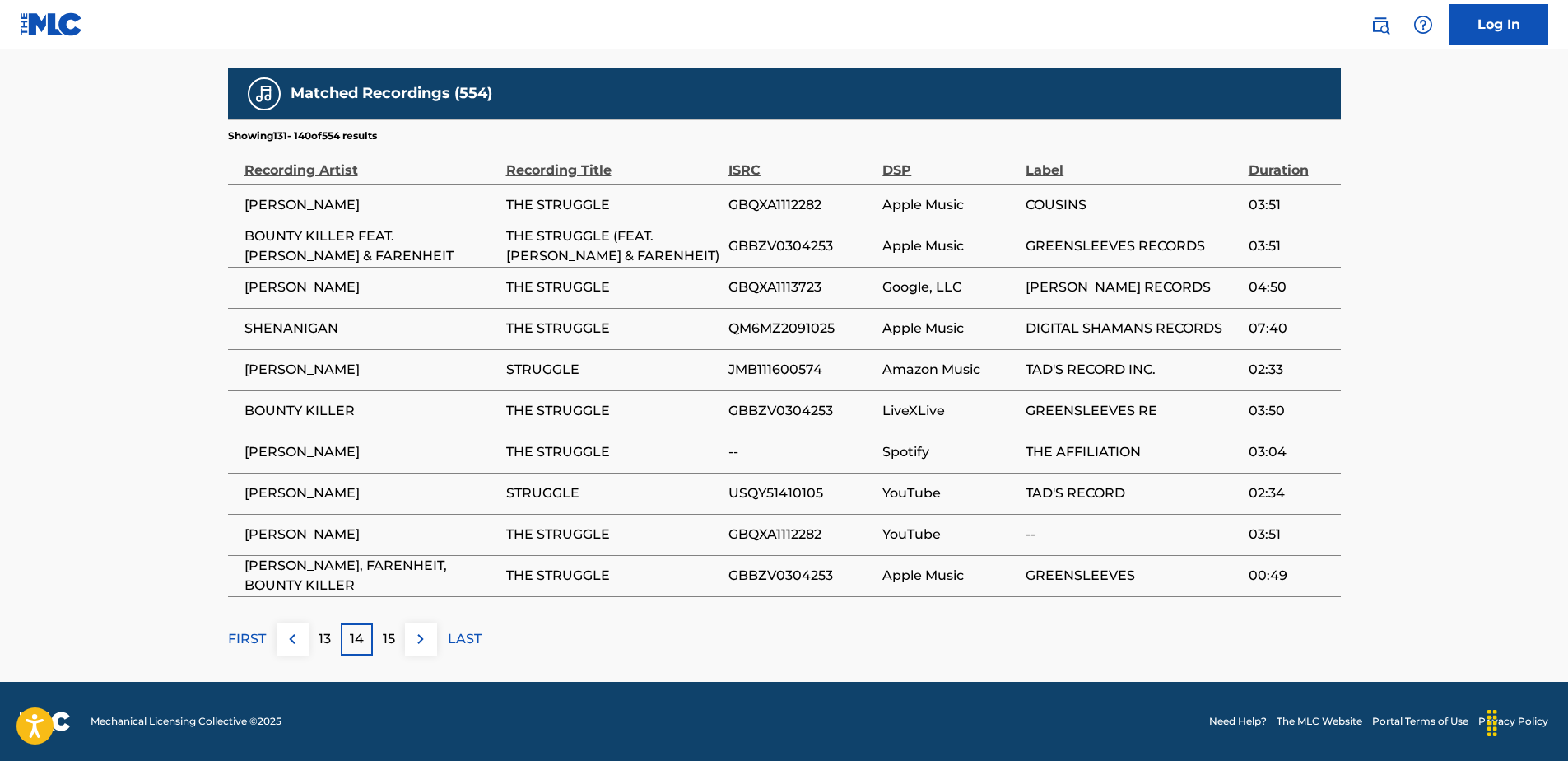
click at [395, 650] on div "15" at bounding box center [389, 639] width 32 height 32
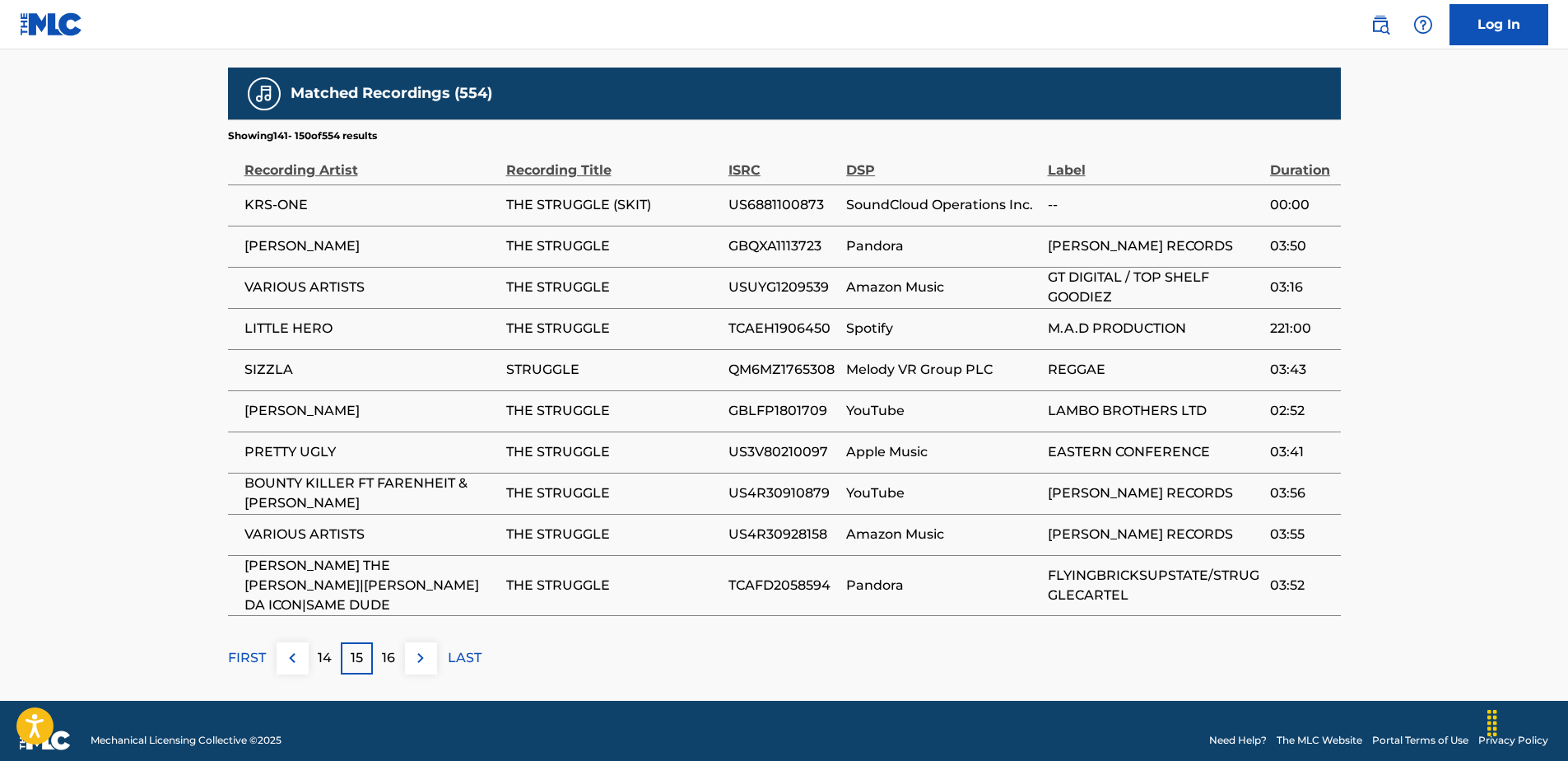
click at [383, 650] on div "16" at bounding box center [389, 659] width 32 height 32
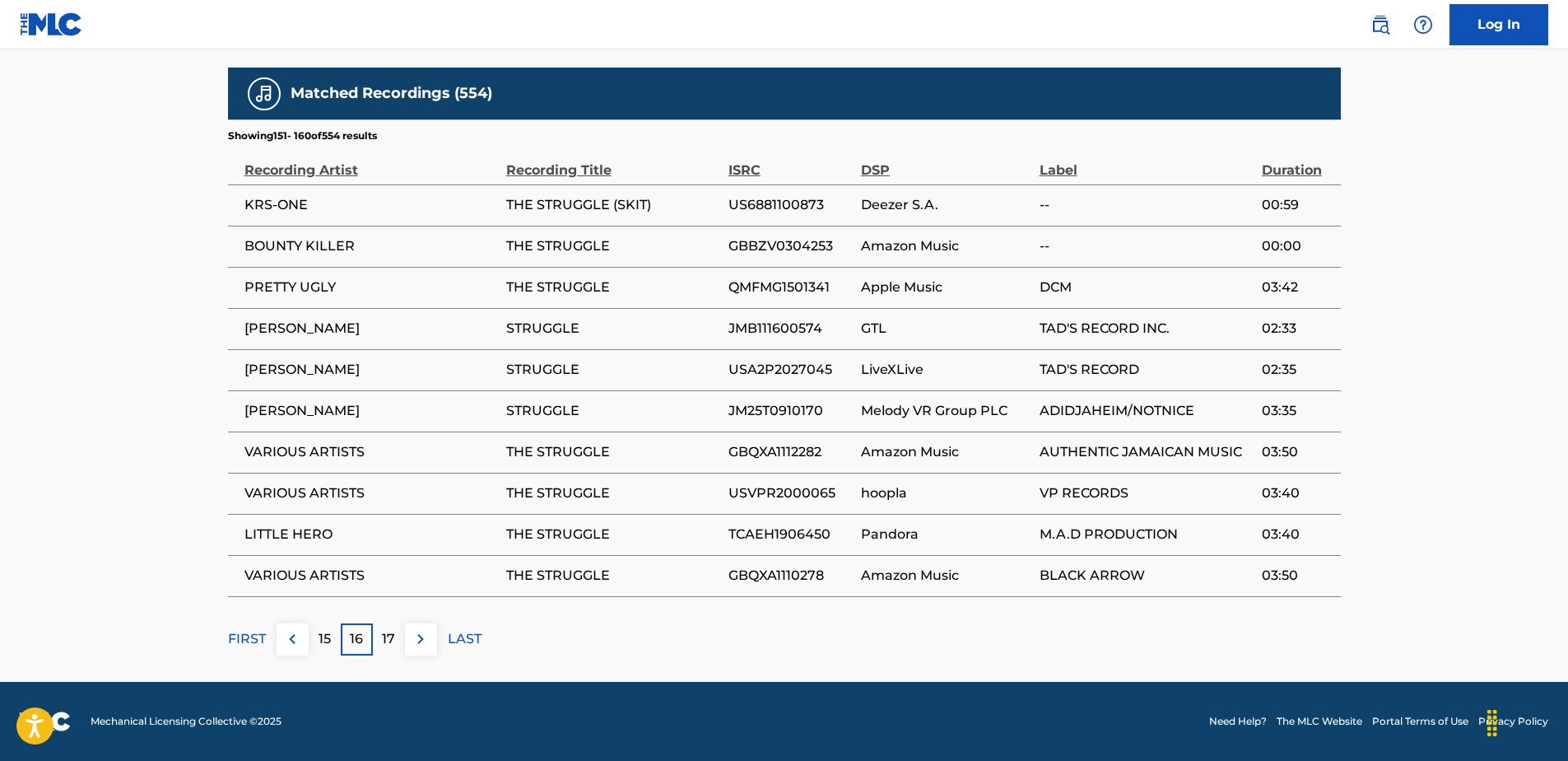
click at [386, 632] on p "17" at bounding box center [388, 639] width 13 height 19
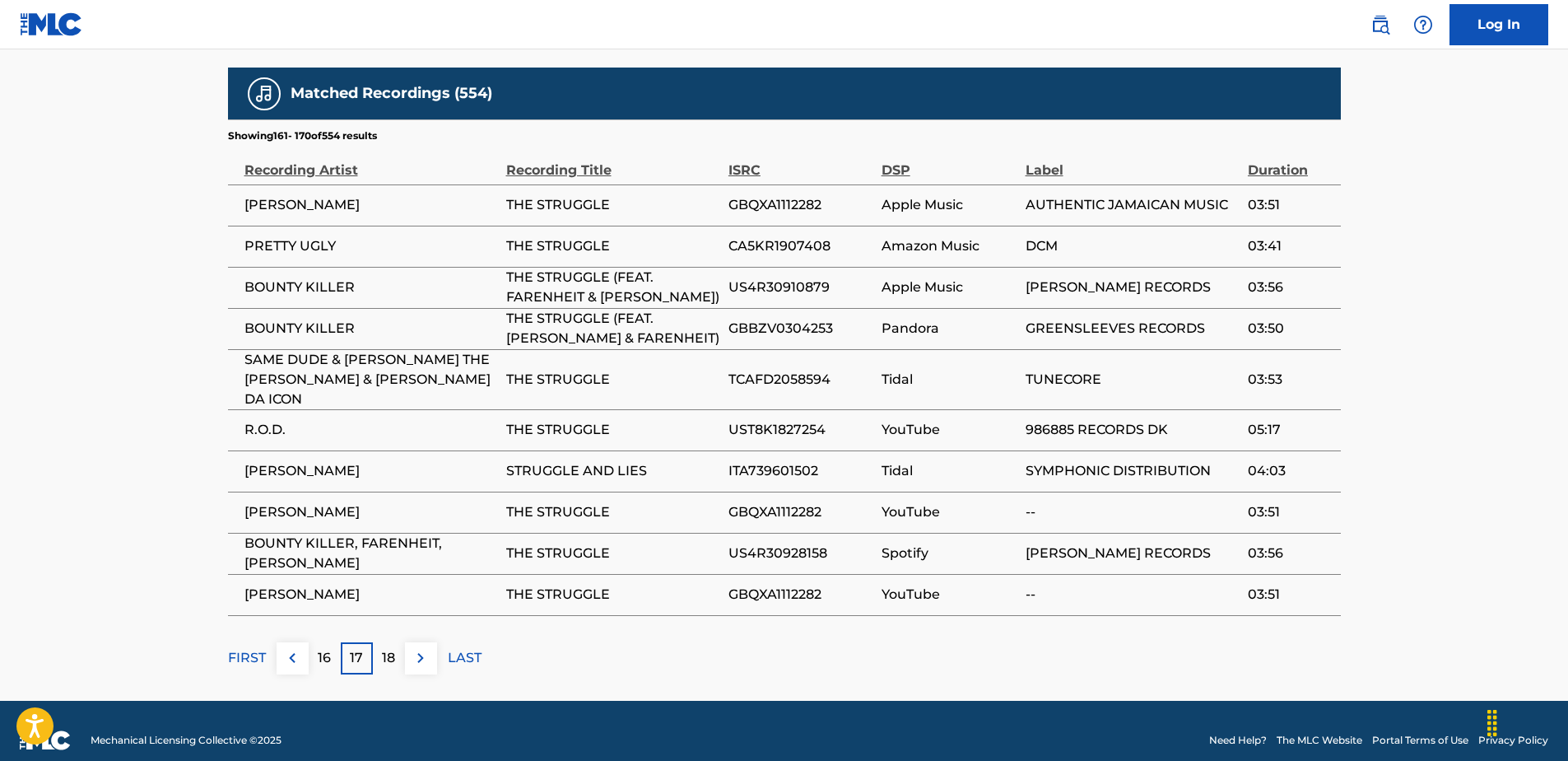
click at [379, 655] on div "18" at bounding box center [389, 659] width 32 height 32
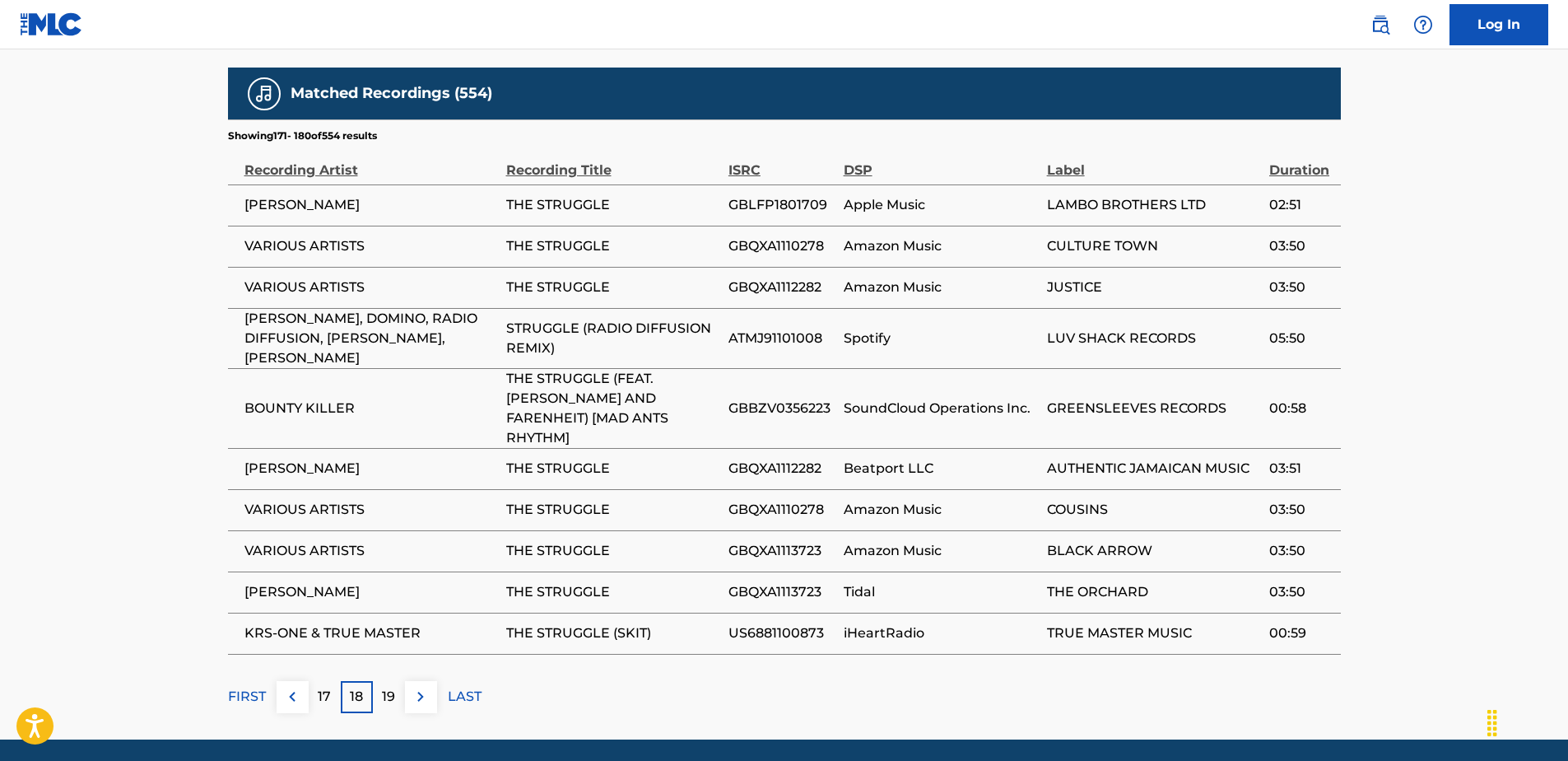
click at [390, 687] on p "19" at bounding box center [388, 697] width 13 height 19
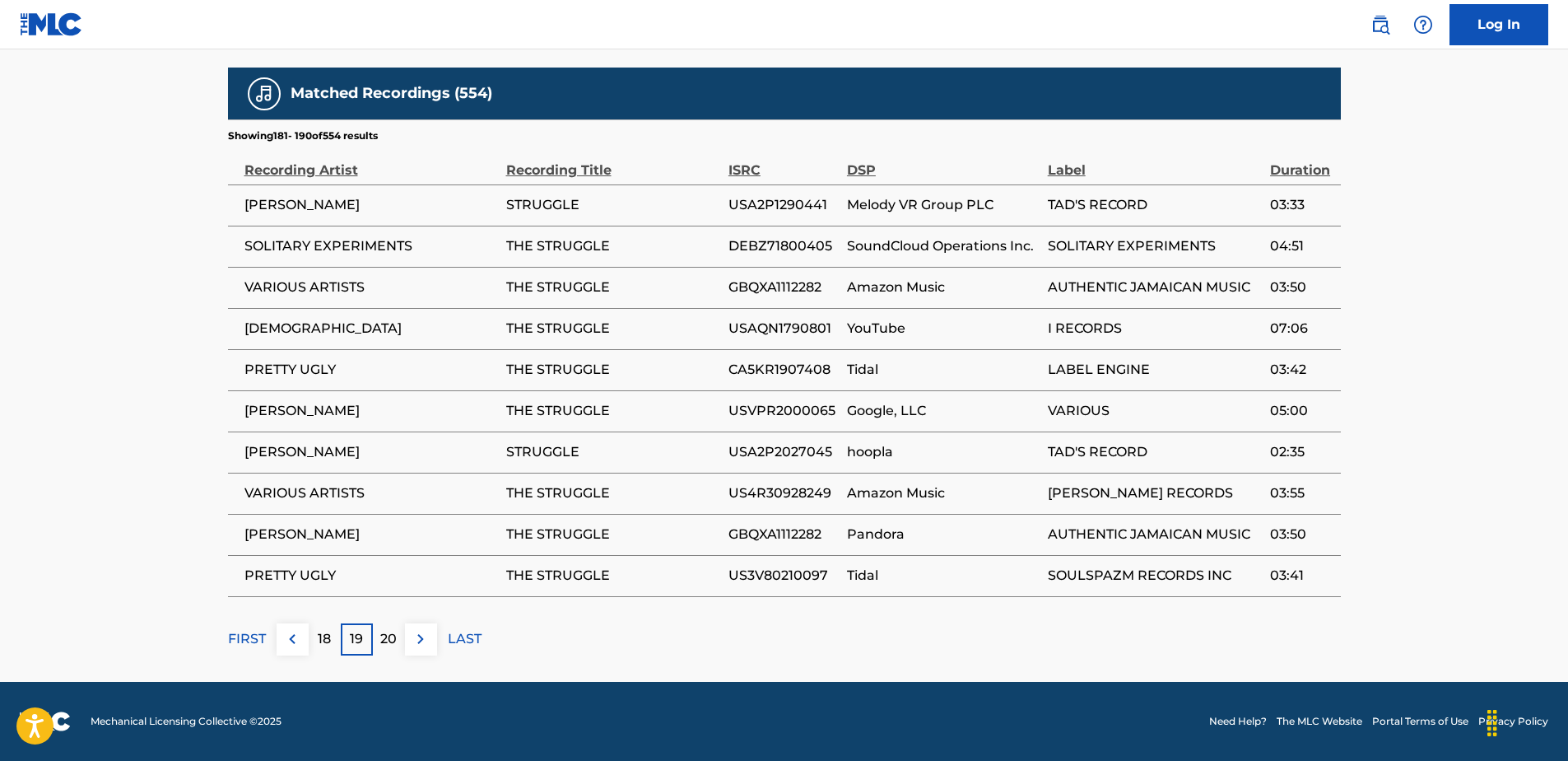
click at [392, 646] on p "20" at bounding box center [388, 639] width 17 height 19
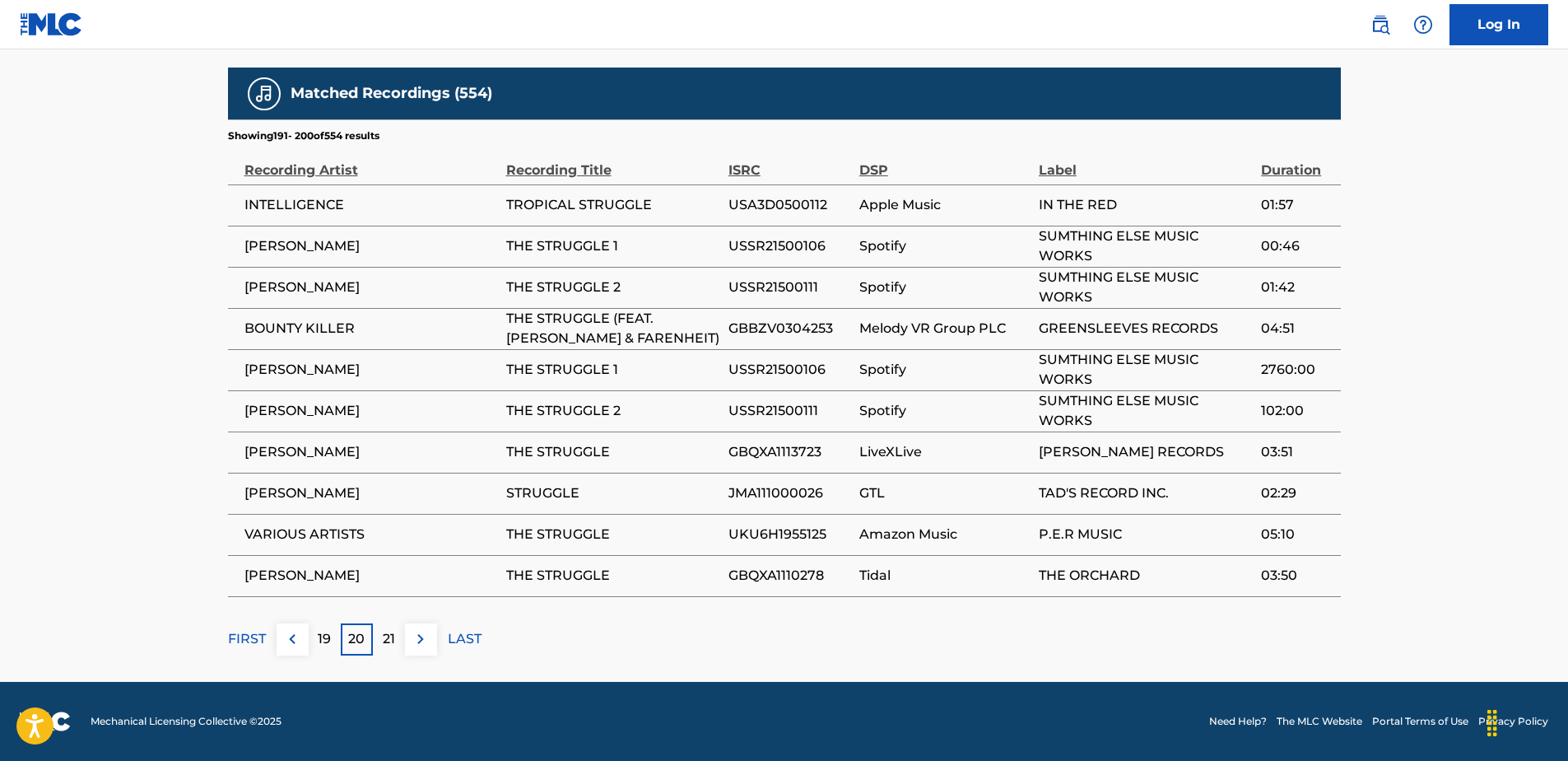
click at [393, 646] on p "21" at bounding box center [389, 639] width 12 height 19
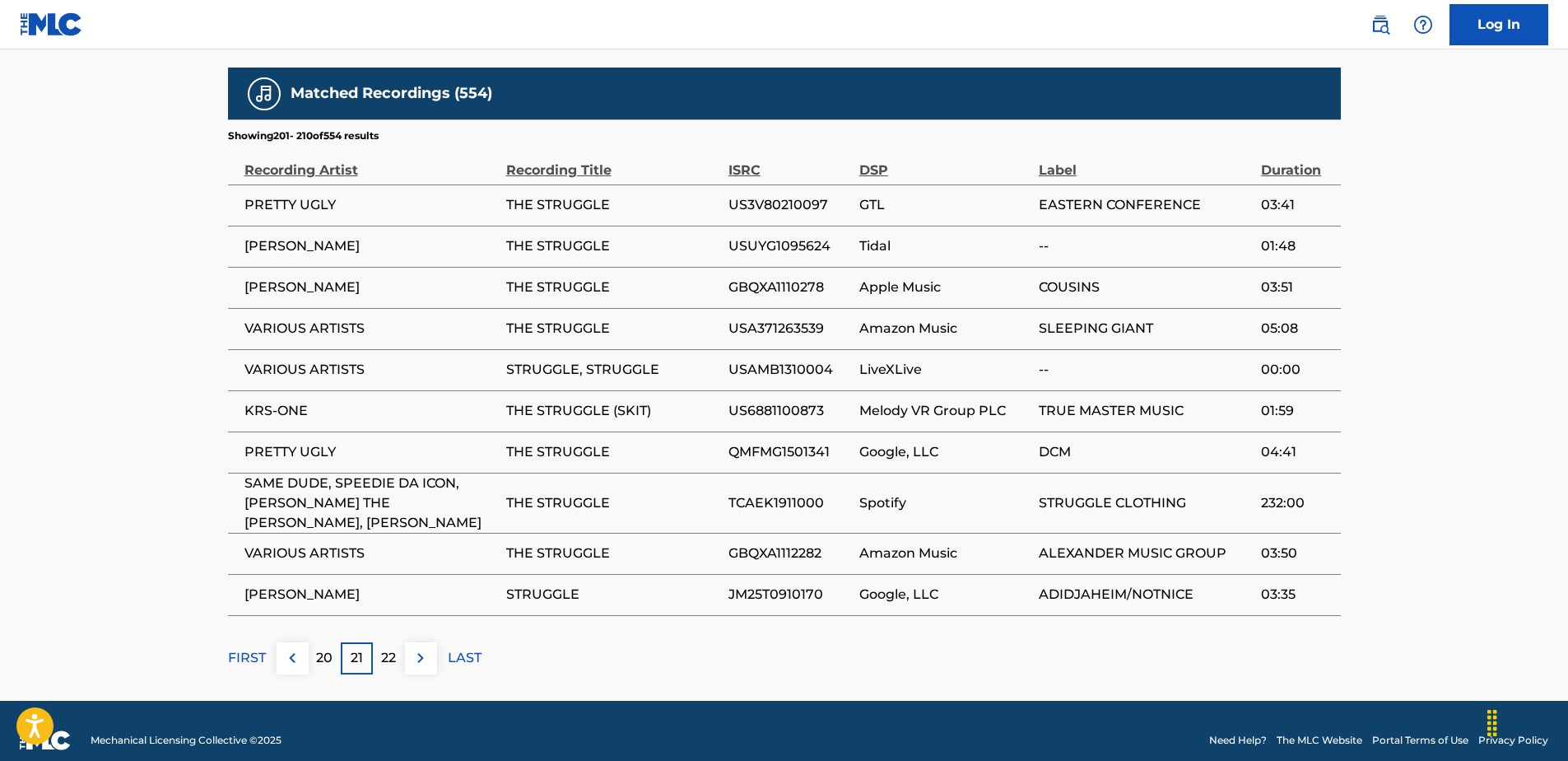
click at [386, 648] on p "22" at bounding box center [388, 658] width 15 height 19
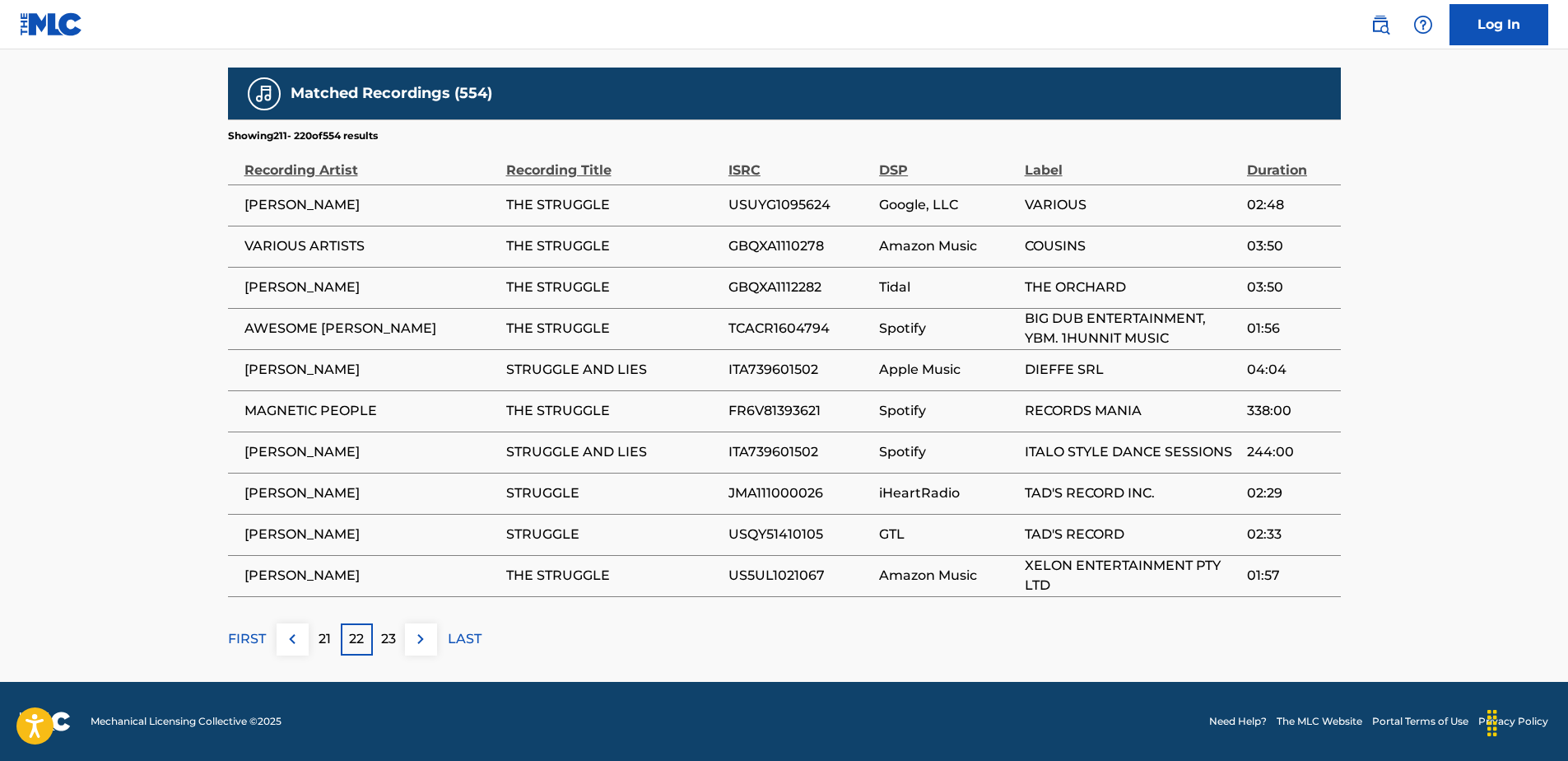
click at [386, 648] on p "23" at bounding box center [388, 639] width 15 height 19
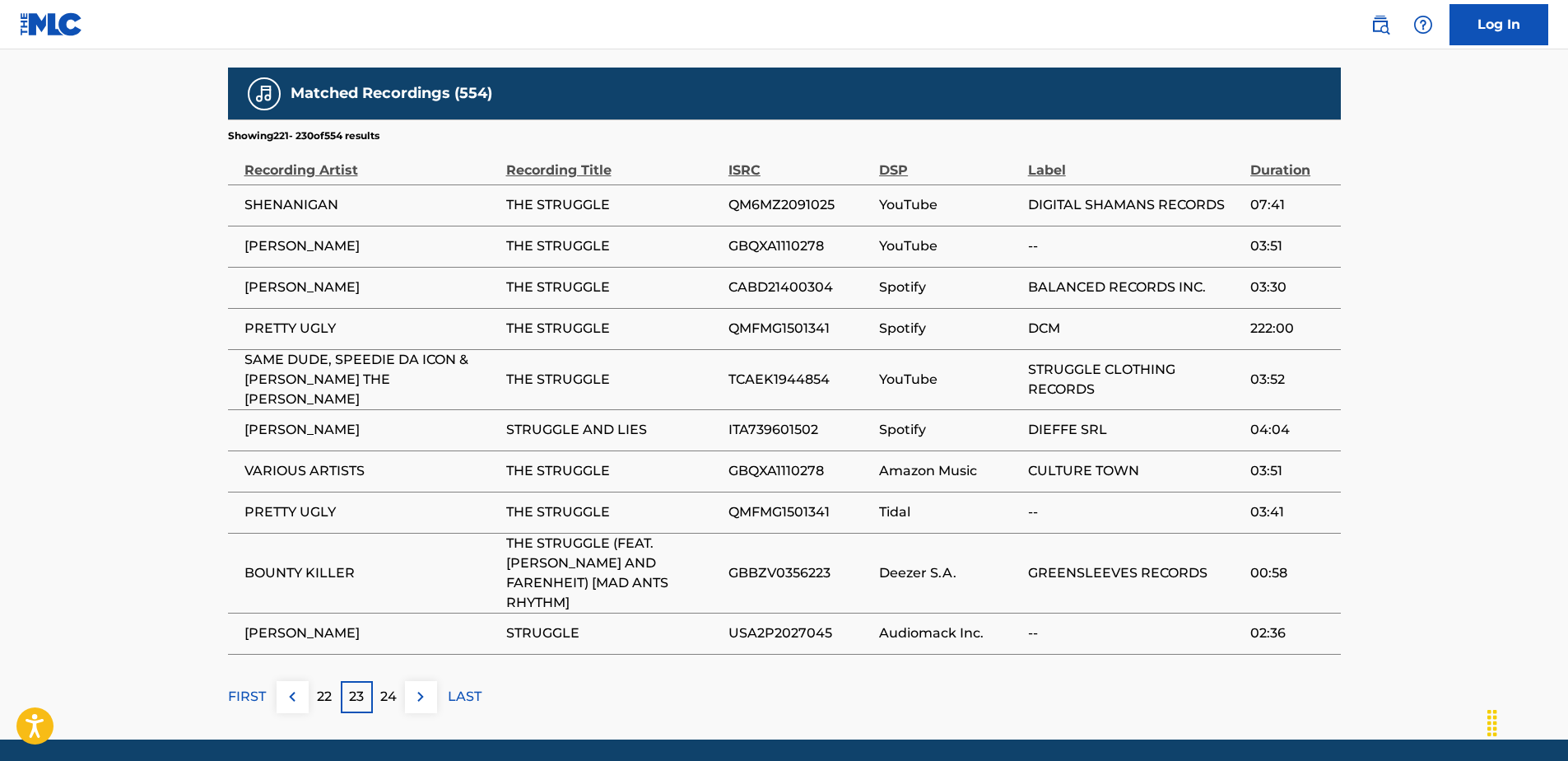
click at [377, 681] on div "24" at bounding box center [389, 697] width 32 height 32
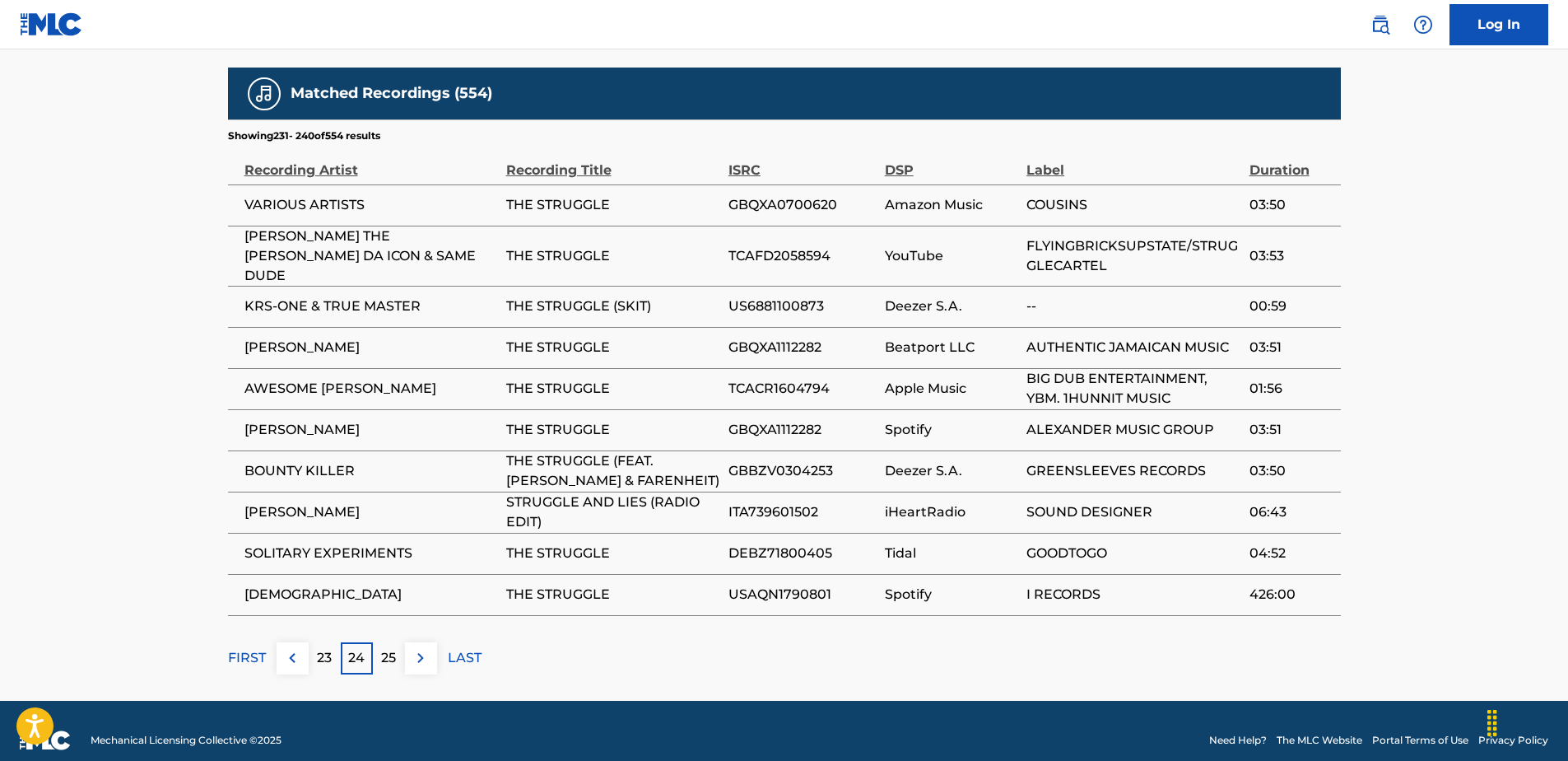
click at [377, 646] on div "25" at bounding box center [389, 659] width 32 height 32
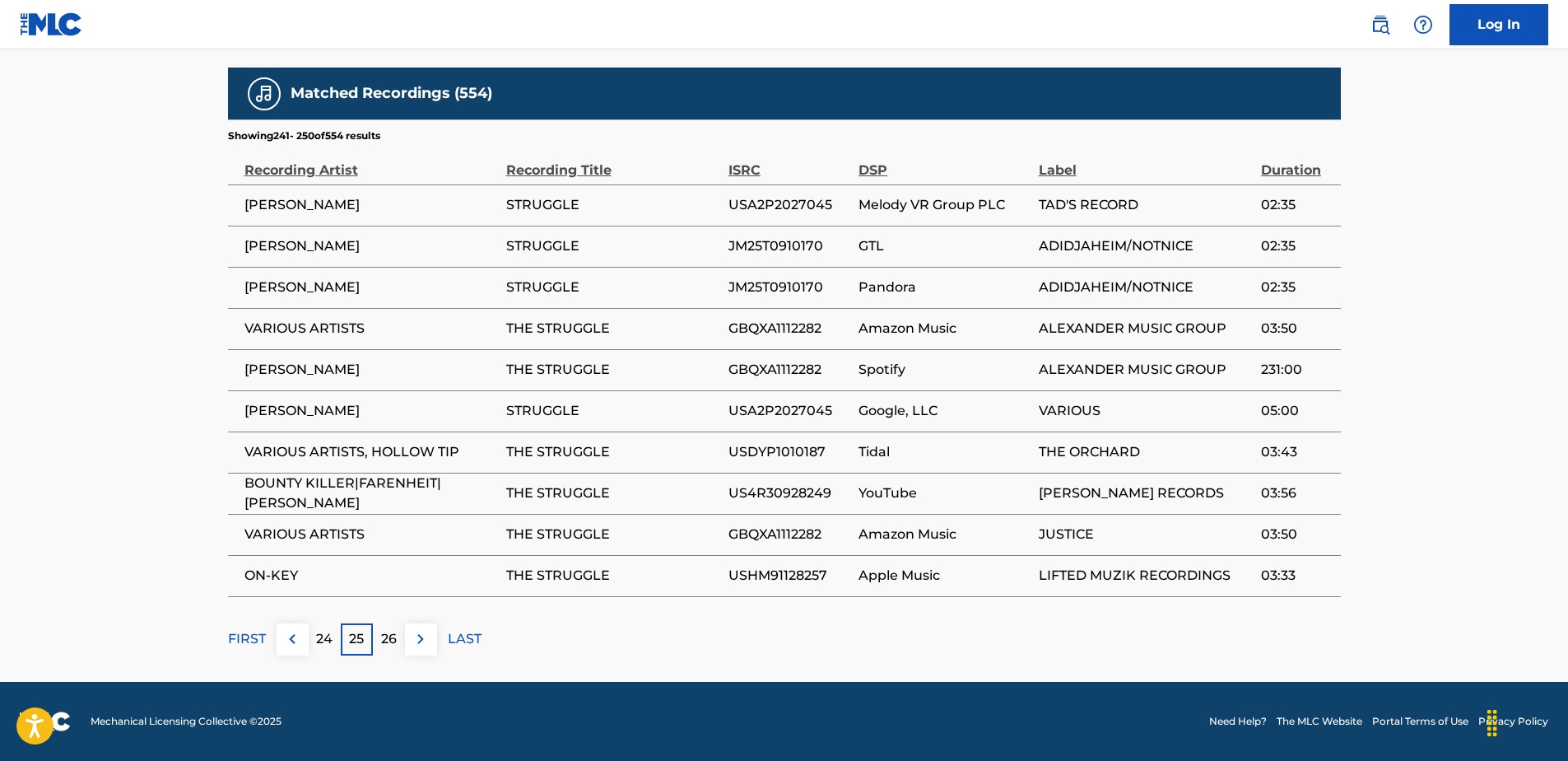
click at [377, 646] on div "26" at bounding box center [389, 639] width 32 height 32
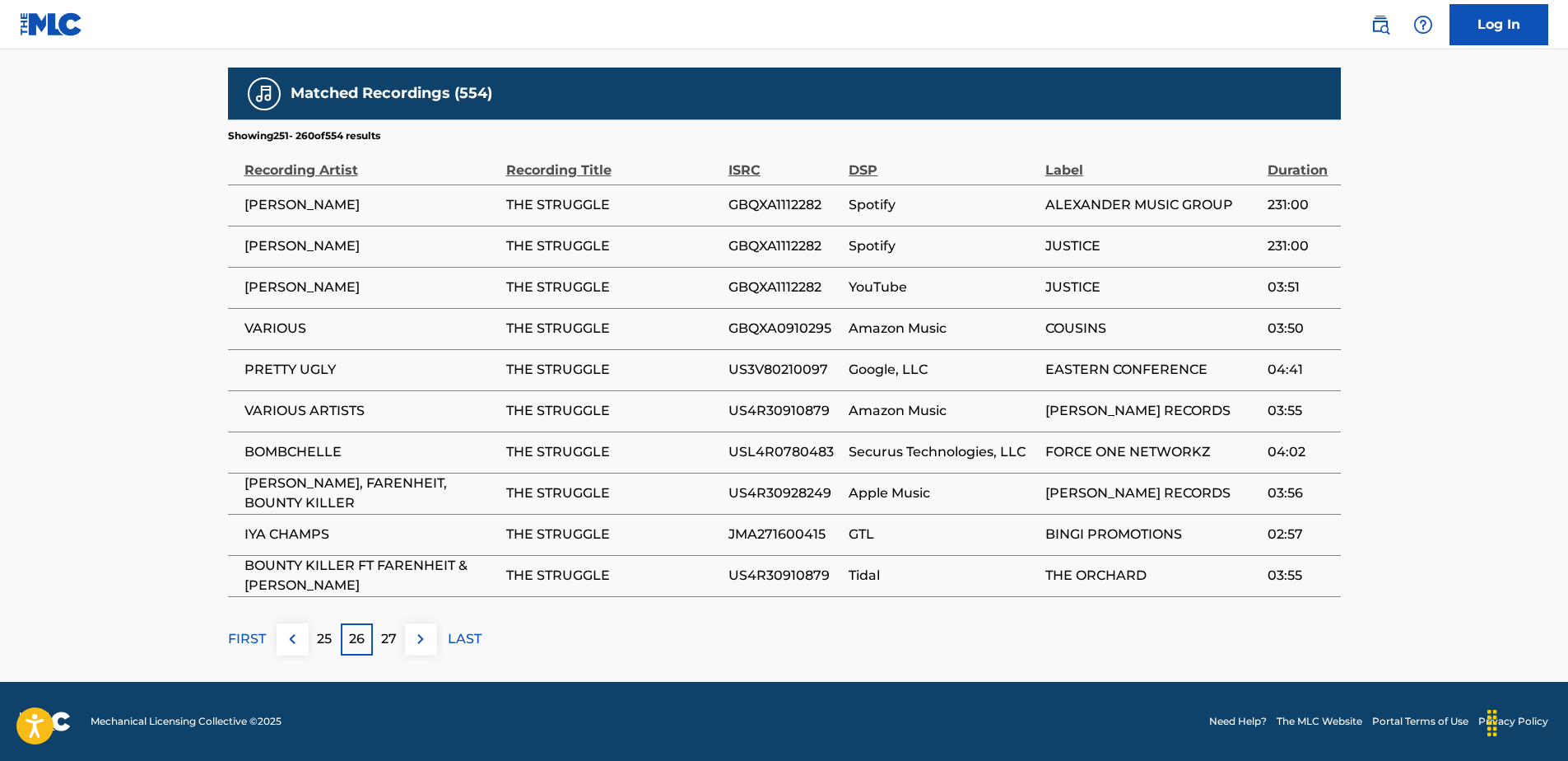
click at [377, 646] on div "27" at bounding box center [389, 639] width 32 height 32
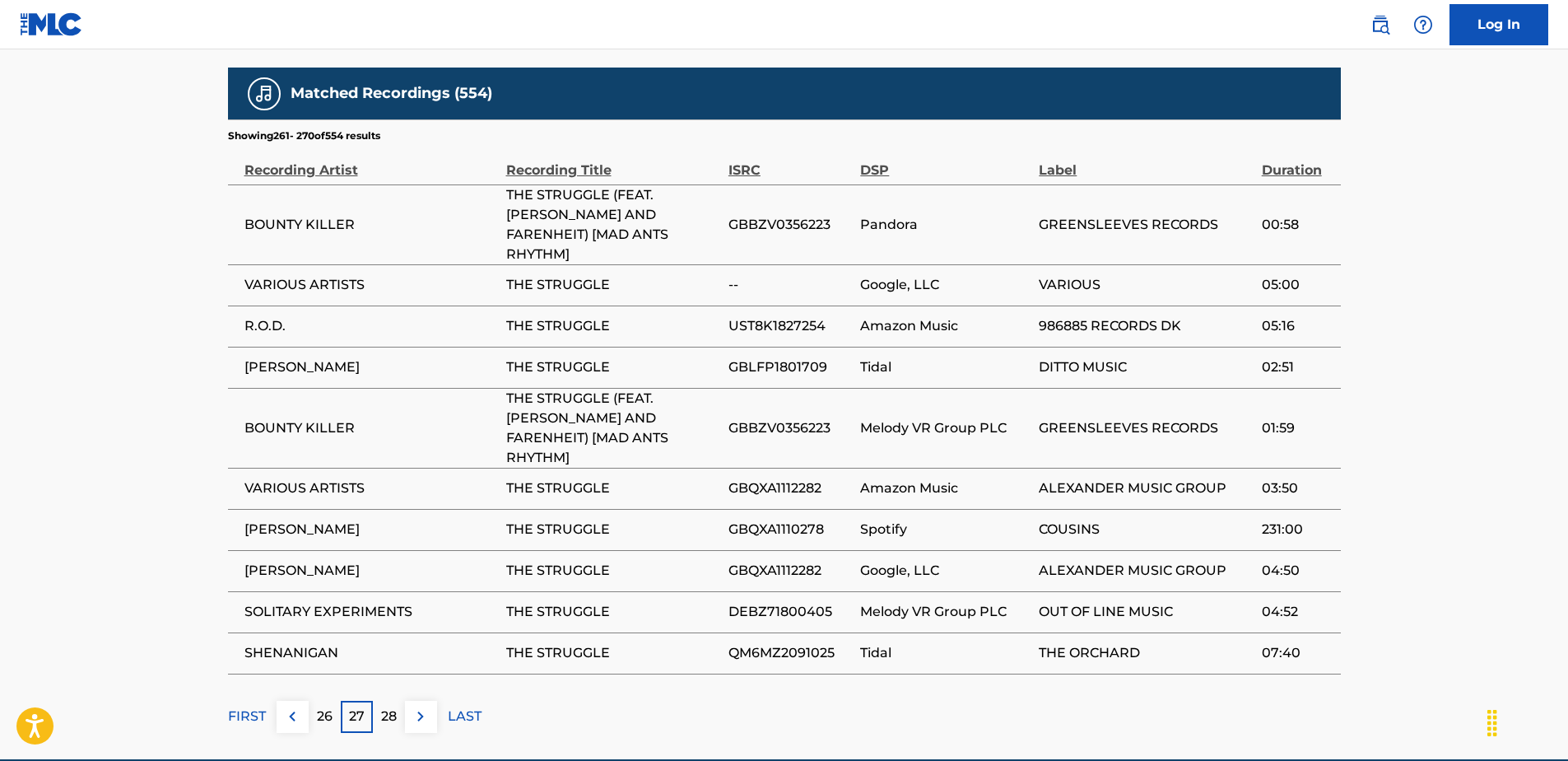
click at [382, 701] on div "28" at bounding box center [389, 717] width 32 height 32
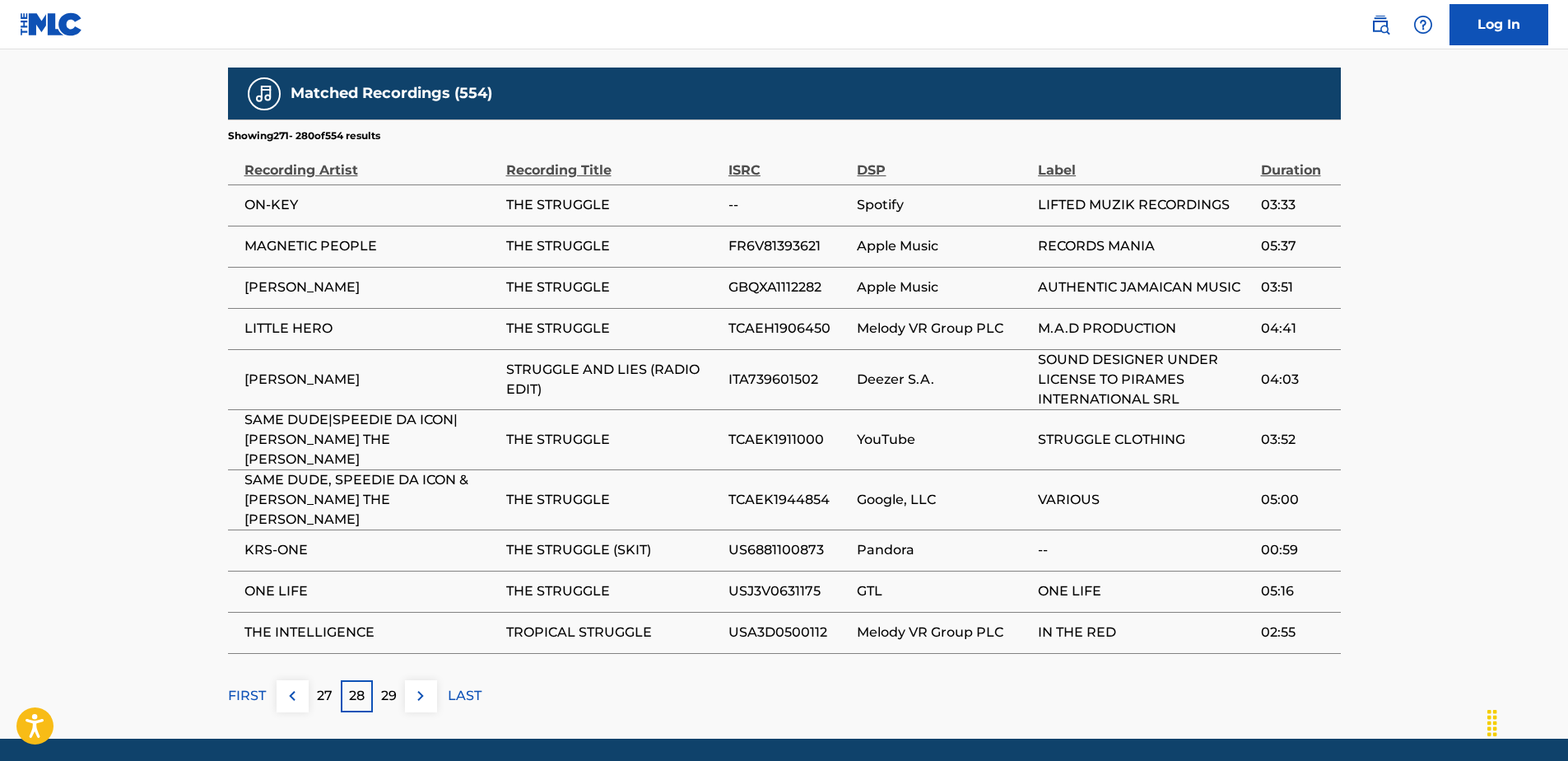
click at [382, 686] on p "29" at bounding box center [389, 696] width 16 height 19
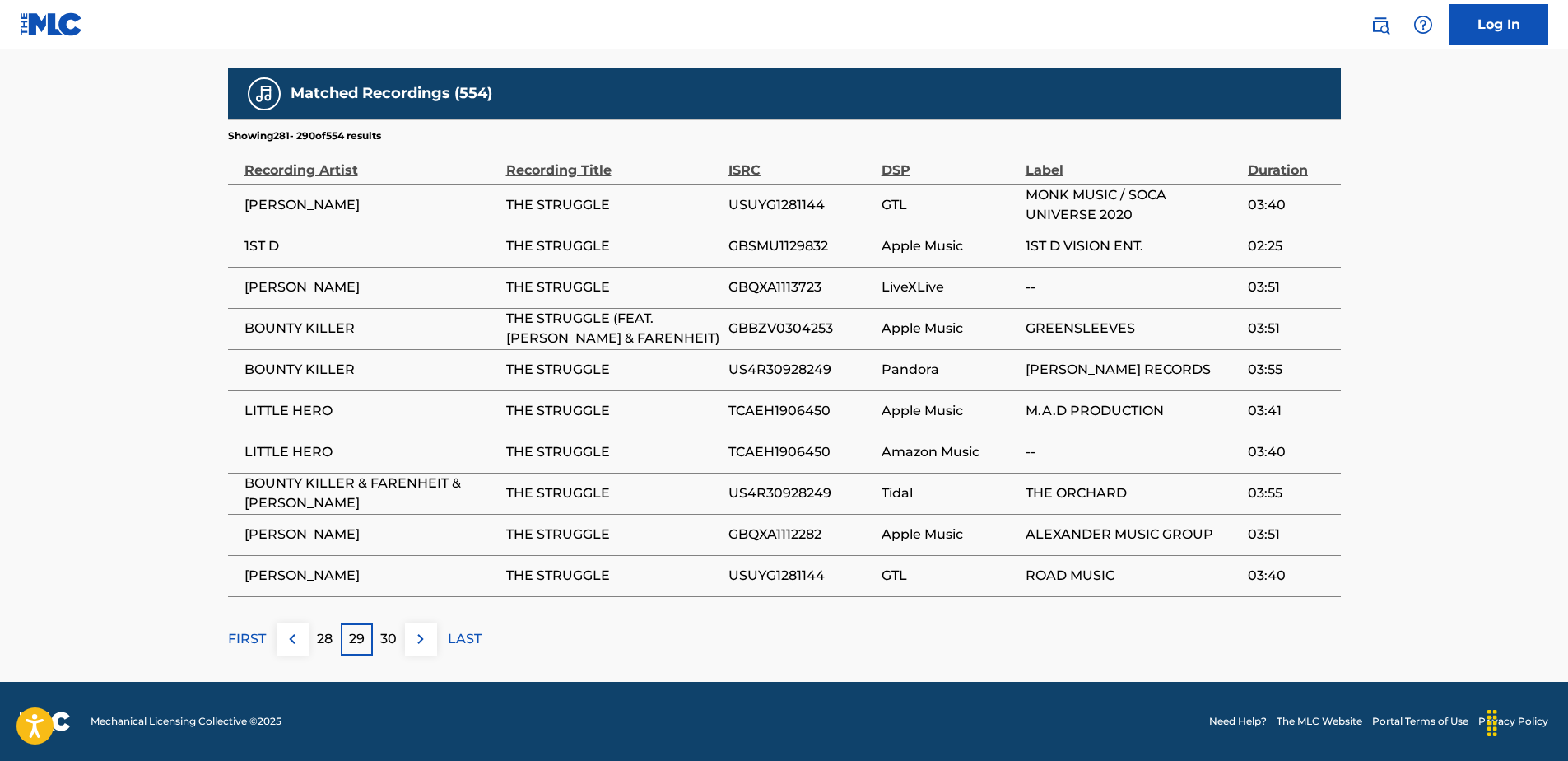
click at [399, 636] on div "30" at bounding box center [389, 639] width 32 height 32
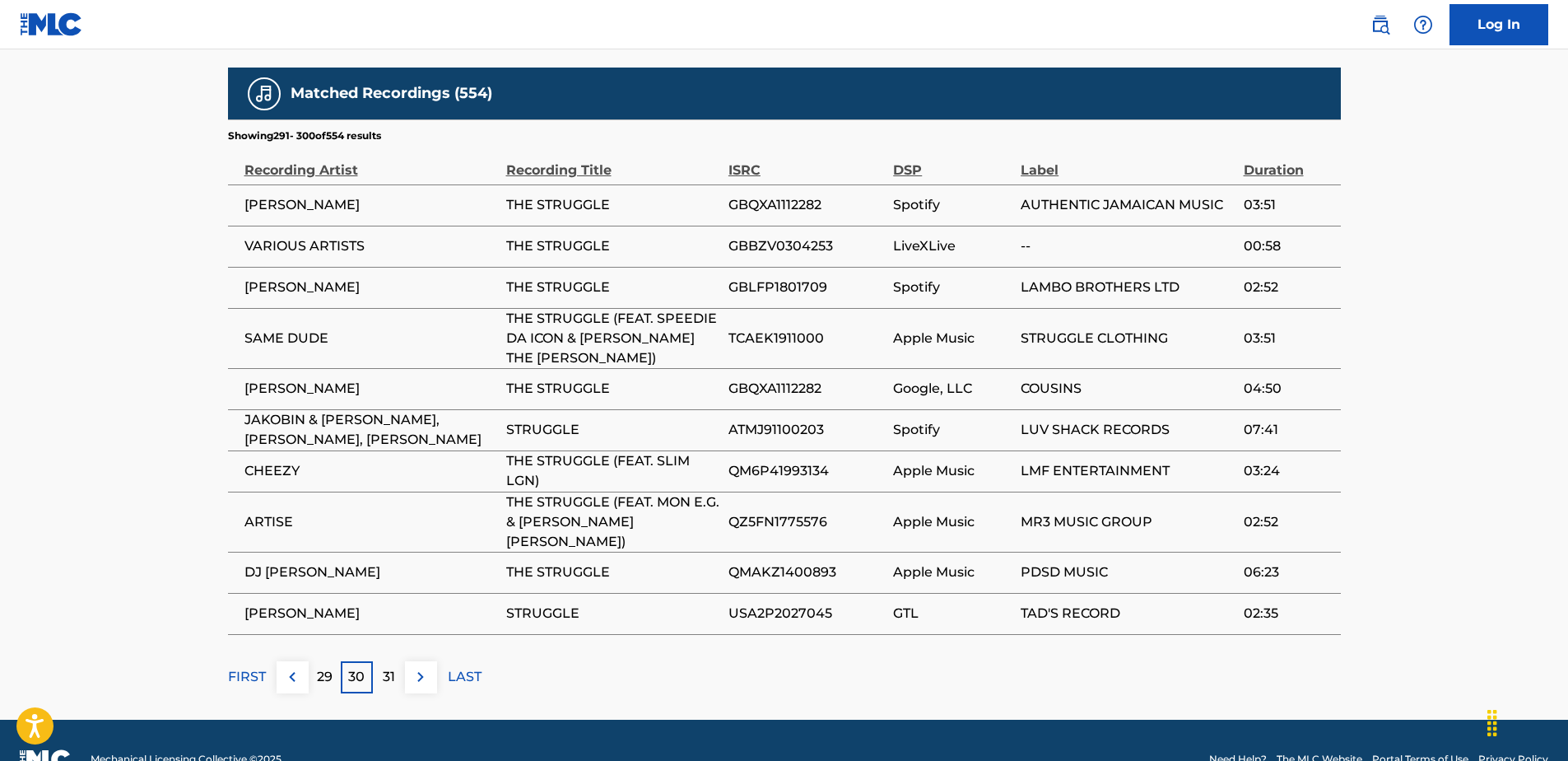
click at [386, 669] on div "31" at bounding box center [389, 677] width 32 height 32
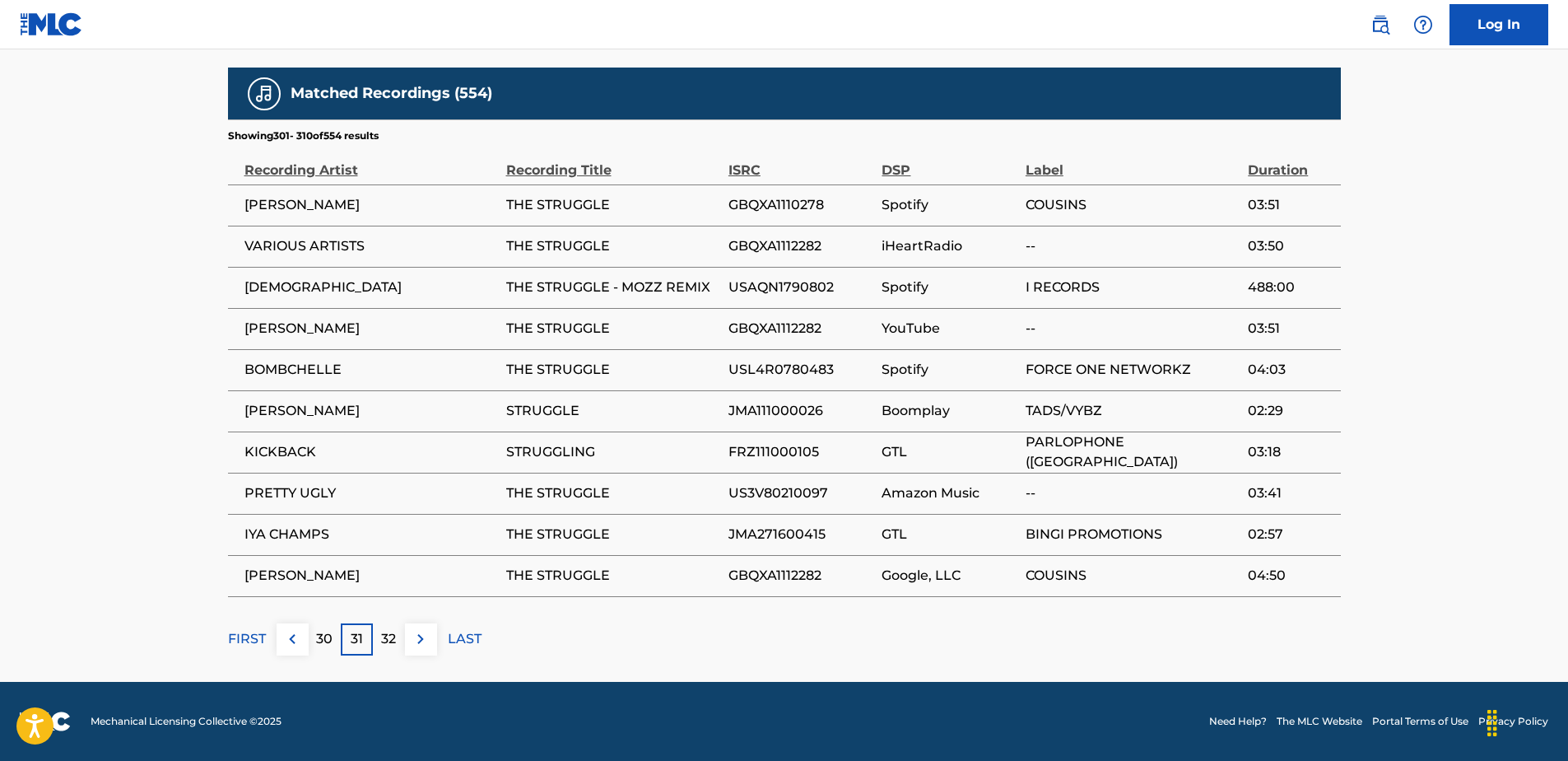
click at [384, 625] on div "32" at bounding box center [389, 639] width 32 height 32
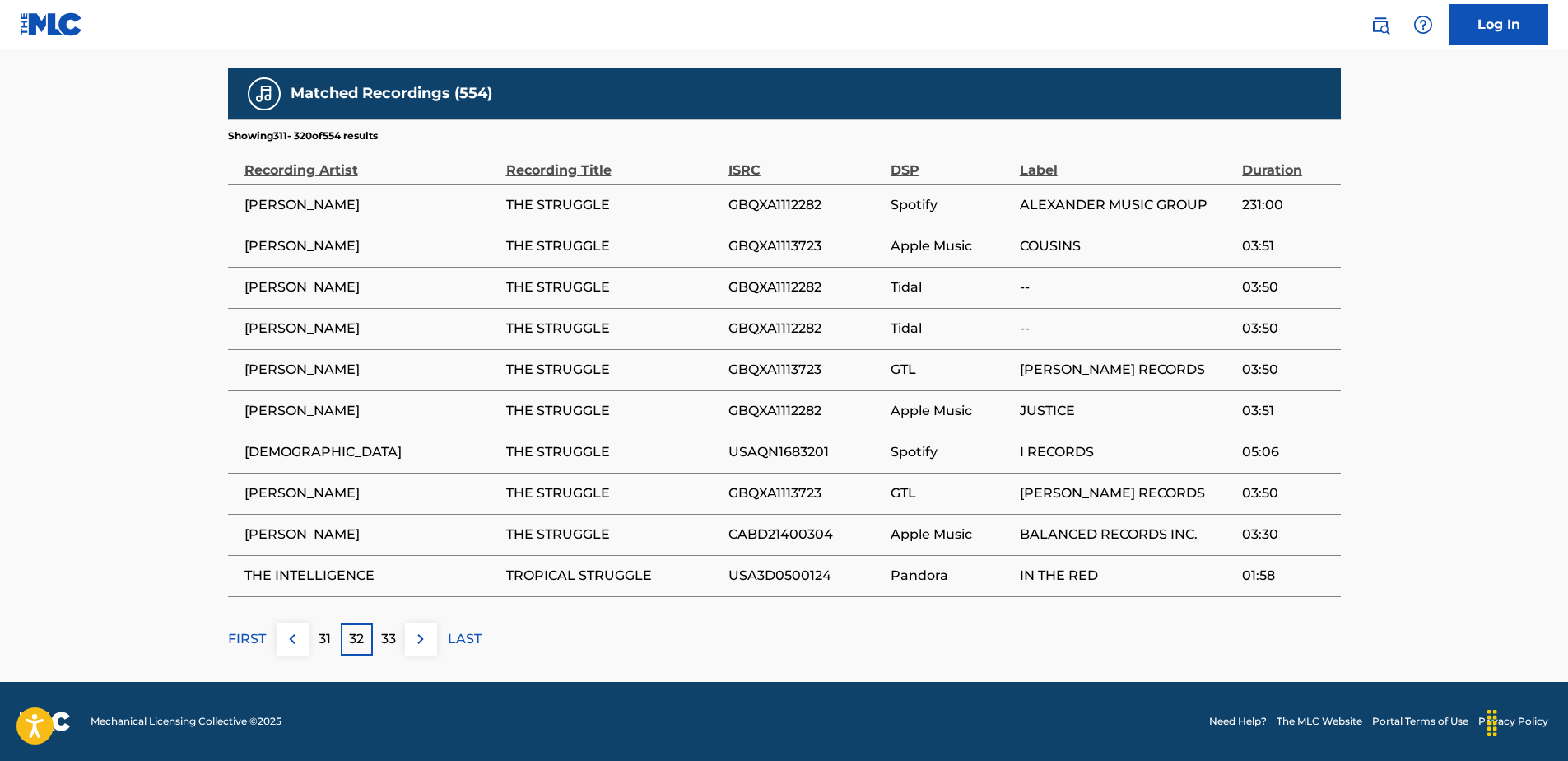
click at [386, 629] on p "33" at bounding box center [388, 639] width 15 height 19
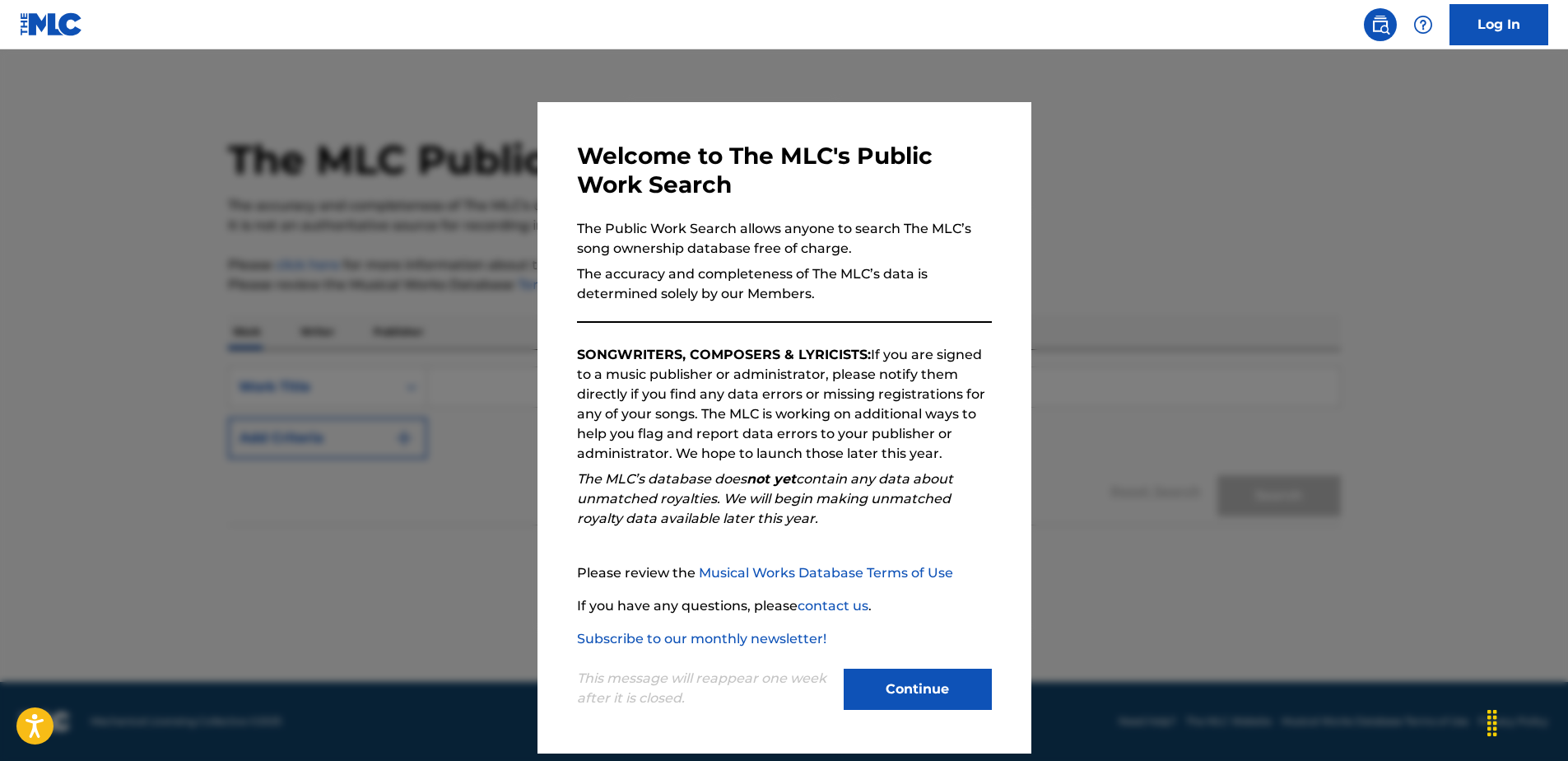
click at [1039, 583] on div at bounding box center [784, 430] width 1568 height 761
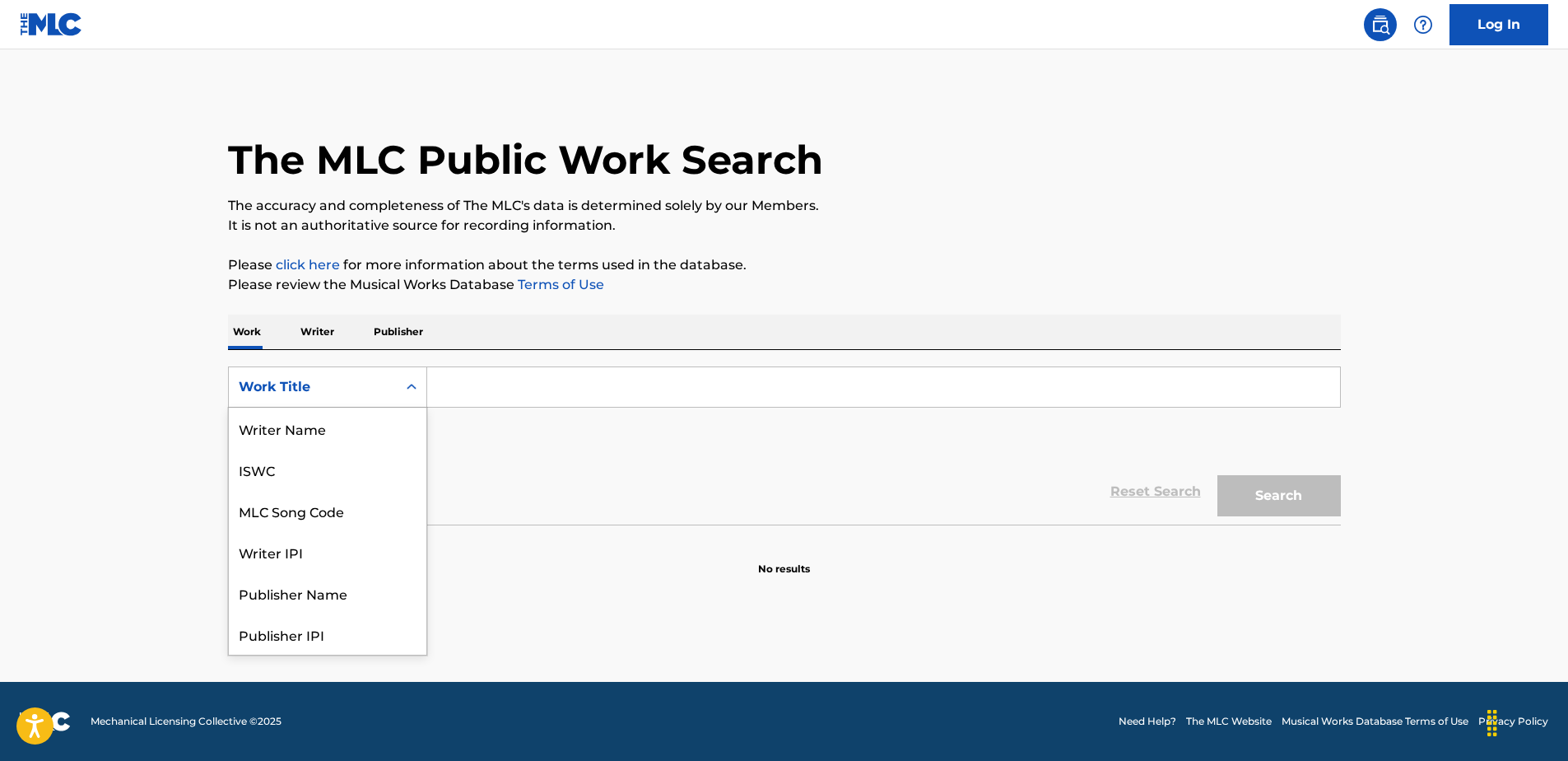
click at [344, 378] on div "Work Title" at bounding box center [313, 387] width 148 height 19
click at [322, 414] on div "MLC Song Code" at bounding box center [327, 428] width 198 height 41
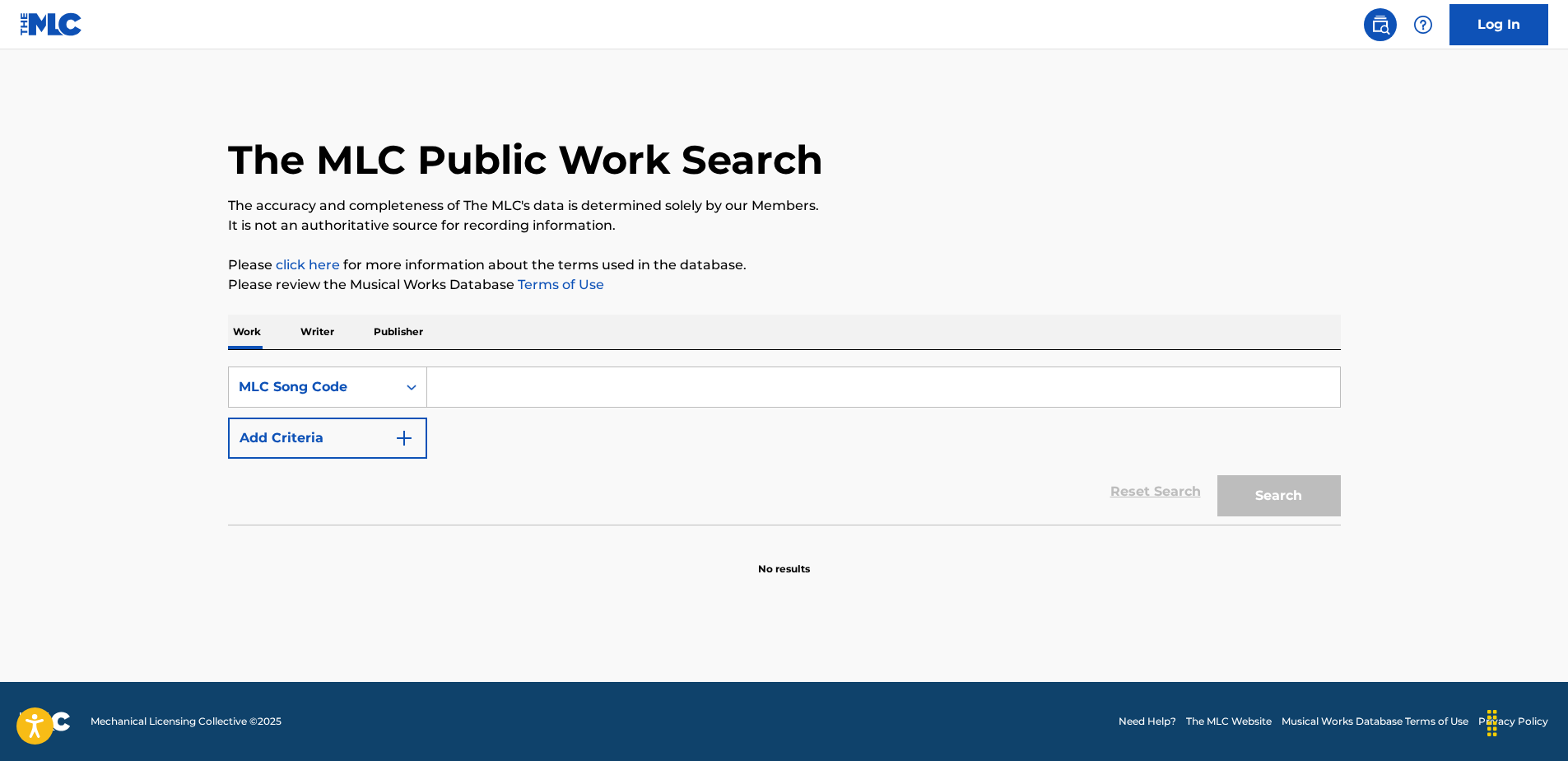
click at [450, 387] on input "Search Form" at bounding box center [883, 387] width 913 height 40
paste input "TC9YLU"
type input "TC9YLU"
click at [1259, 484] on button "Search" at bounding box center [1279, 495] width 124 height 41
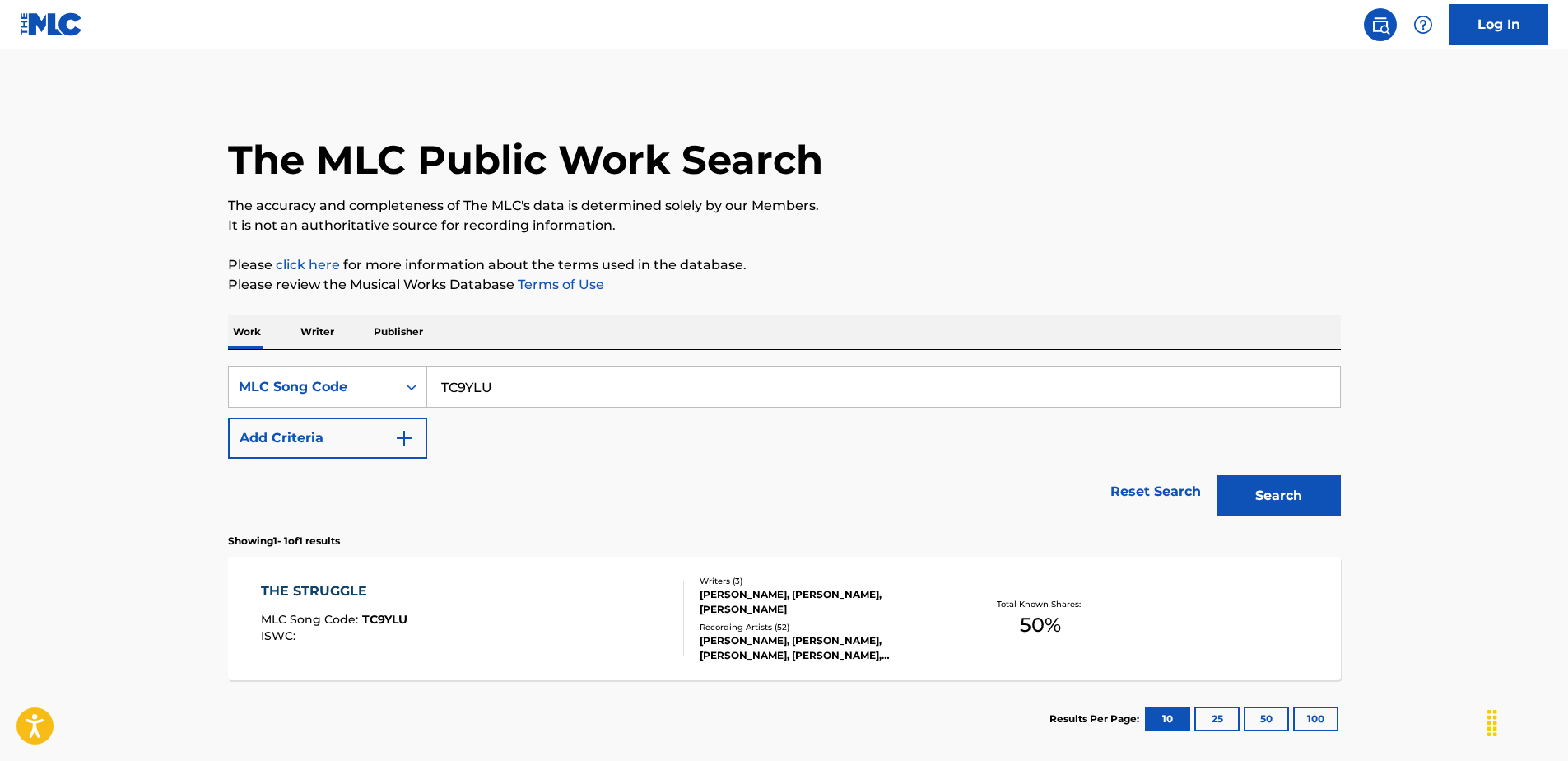
click at [554, 583] on div "THE STRUGGLE MLC Song Code : TC9YLU ISWC :" at bounding box center [472, 619] width 423 height 74
